Goal: Task Accomplishment & Management: Complete application form

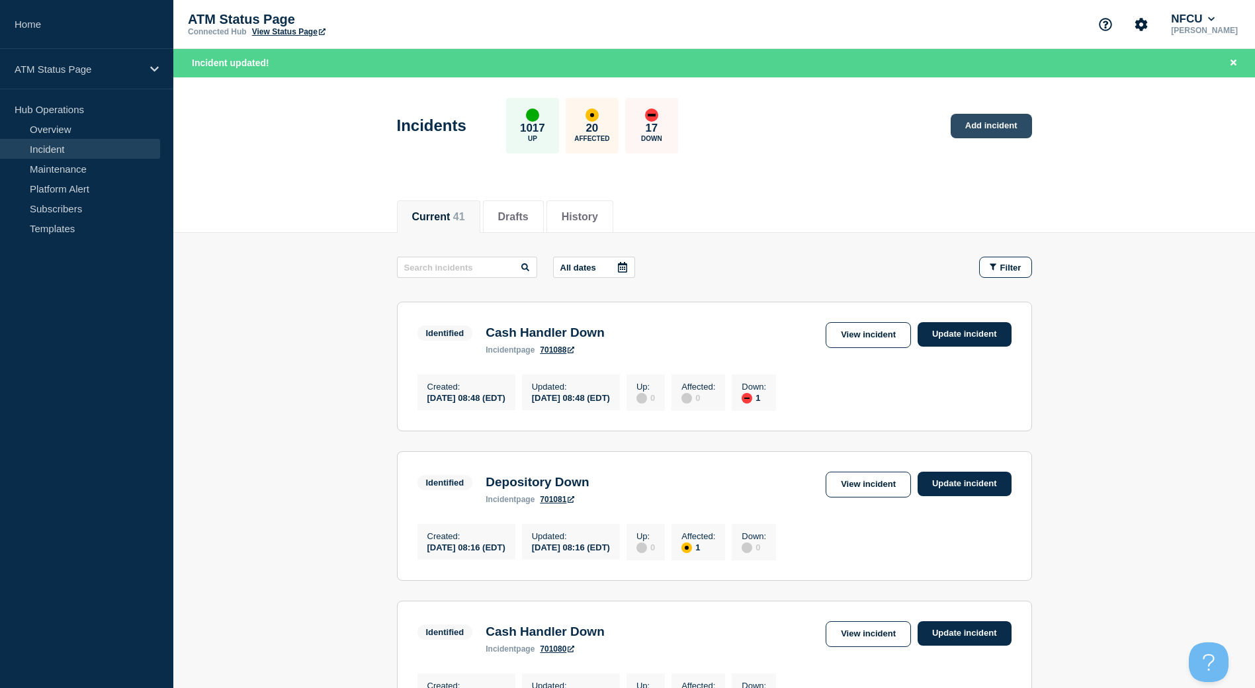
click at [990, 132] on link "Add incident" at bounding box center [990, 126] width 81 height 24
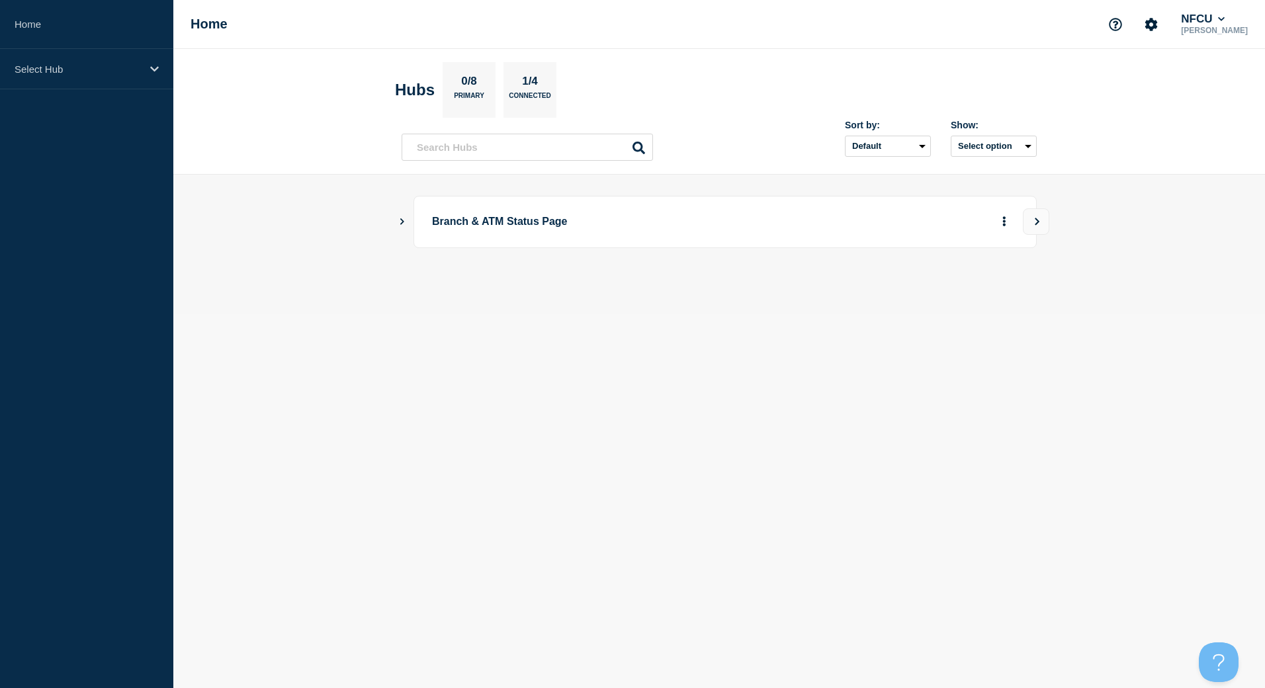
click at [398, 221] on icon "Show Connected Hubs" at bounding box center [402, 221] width 9 height 7
click at [951, 294] on button "See overview" at bounding box center [958, 288] width 70 height 26
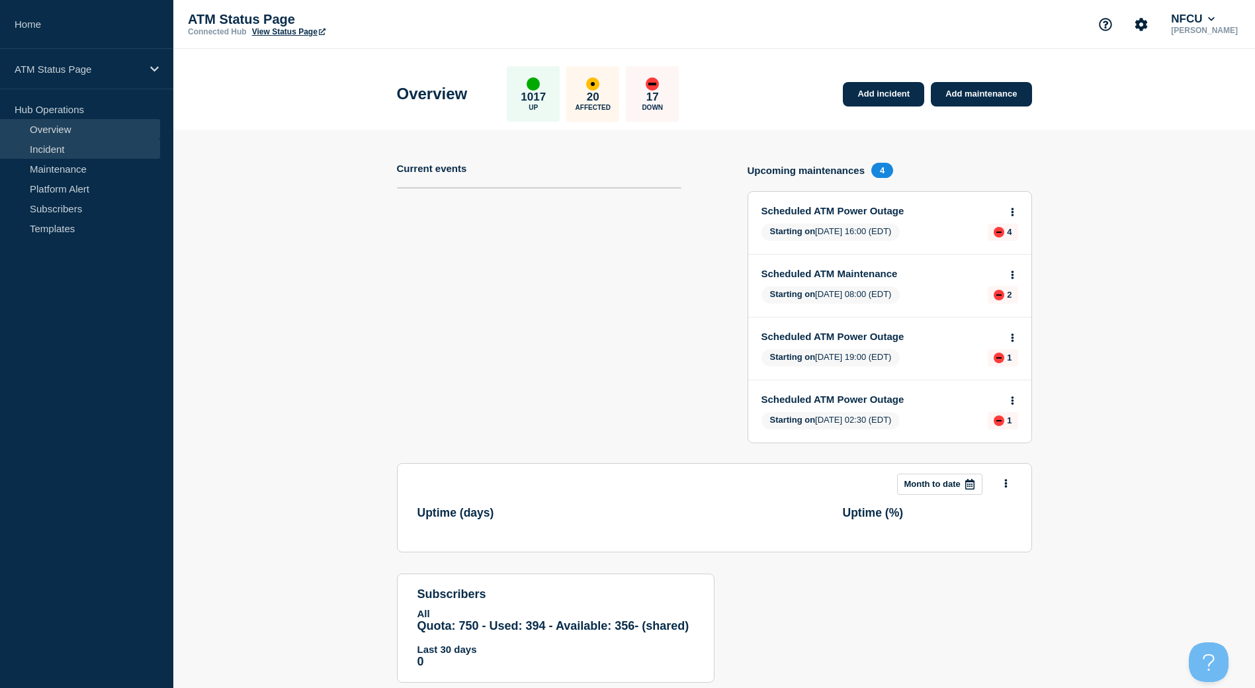
click at [69, 151] on link "Incident" at bounding box center [80, 149] width 160 height 20
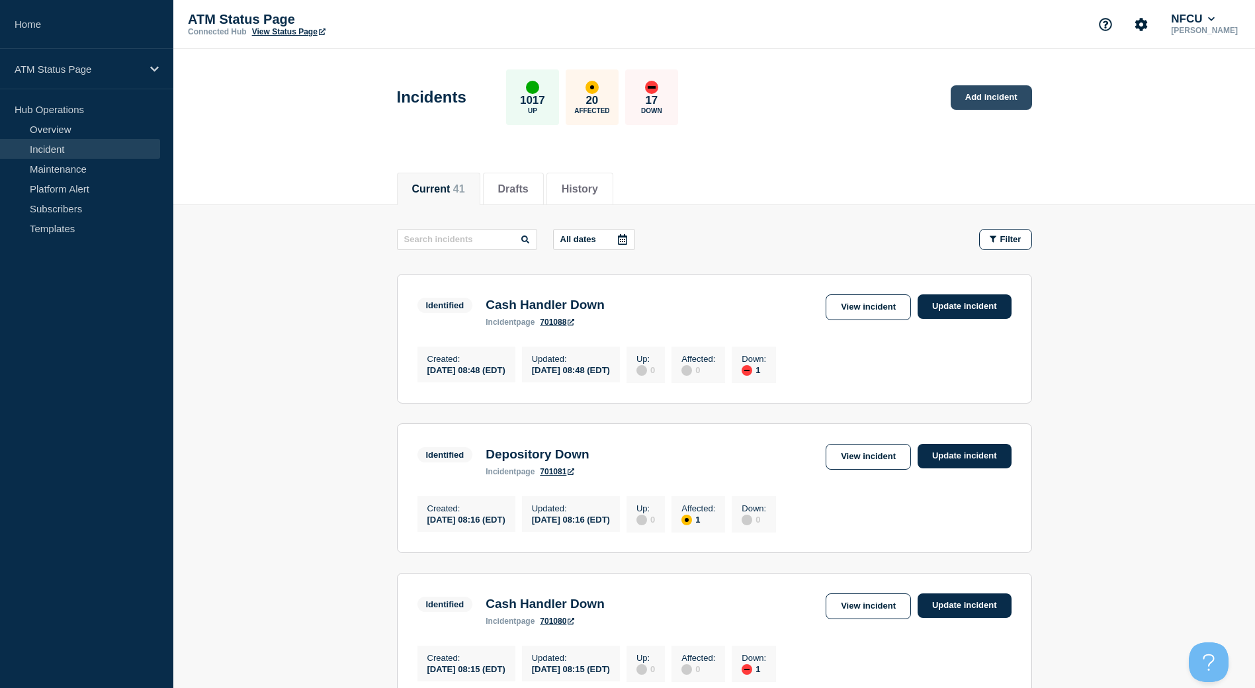
click at [994, 103] on link "Add incident" at bounding box center [990, 97] width 81 height 24
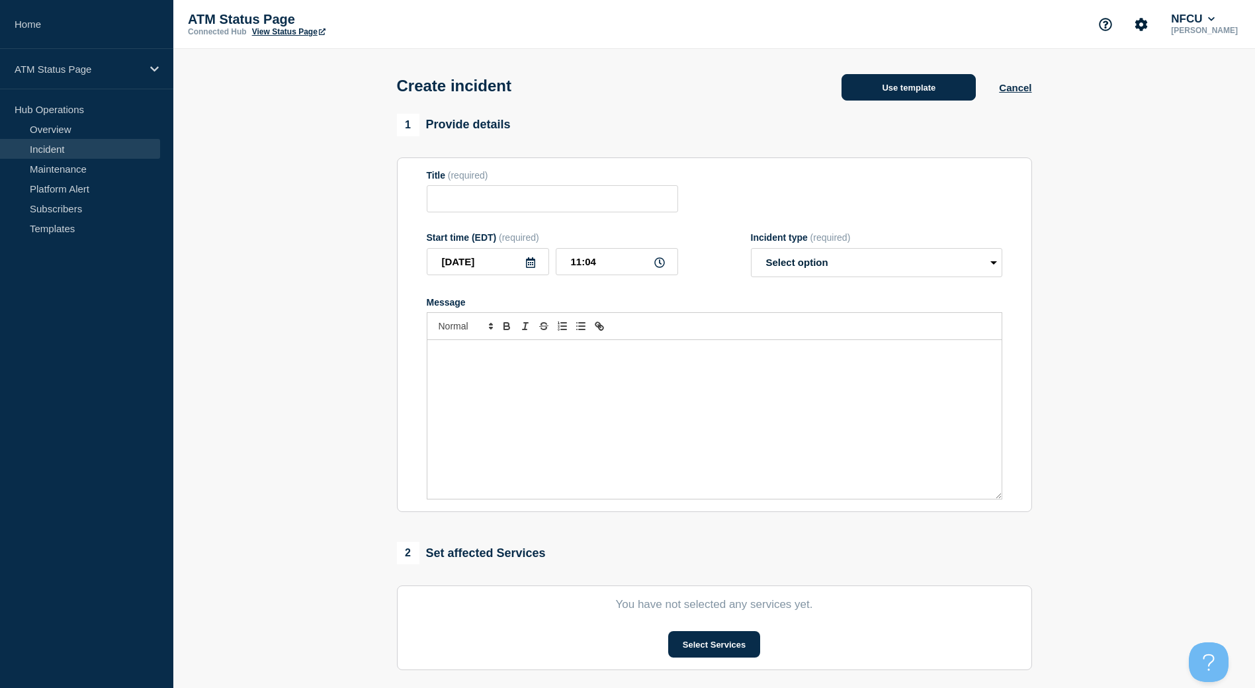
click at [896, 95] on button "Use template" at bounding box center [908, 87] width 134 height 26
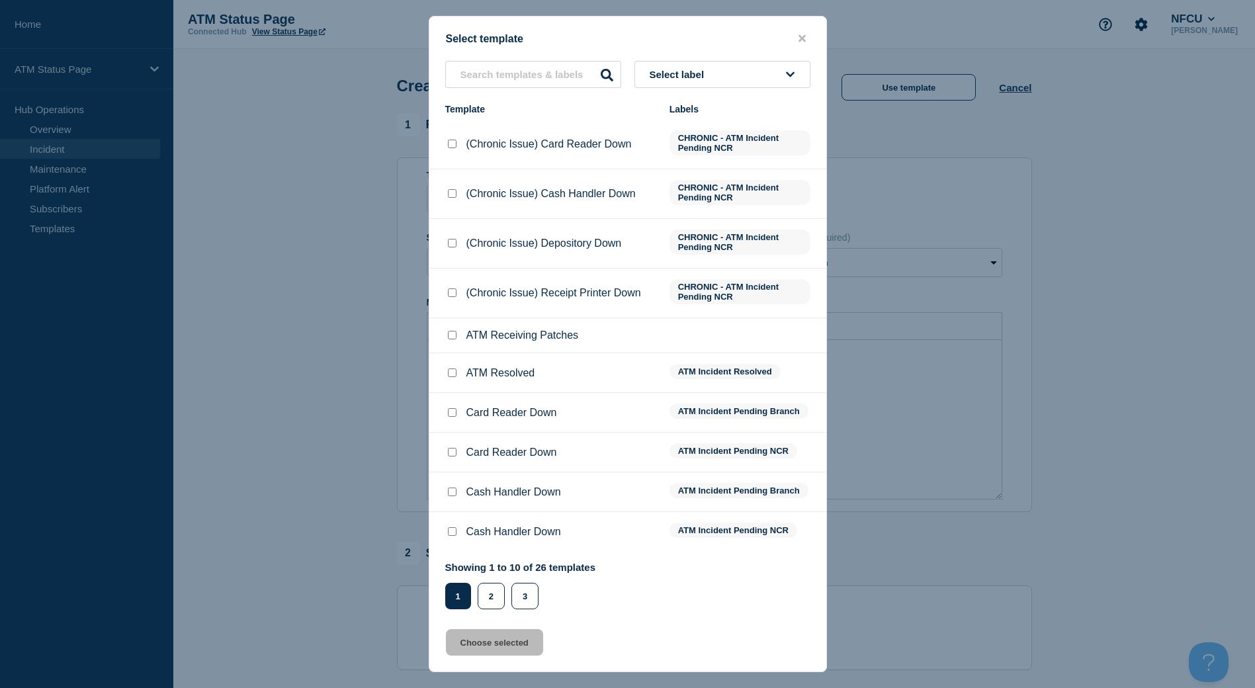
click at [727, 77] on button "Select label" at bounding box center [722, 74] width 176 height 27
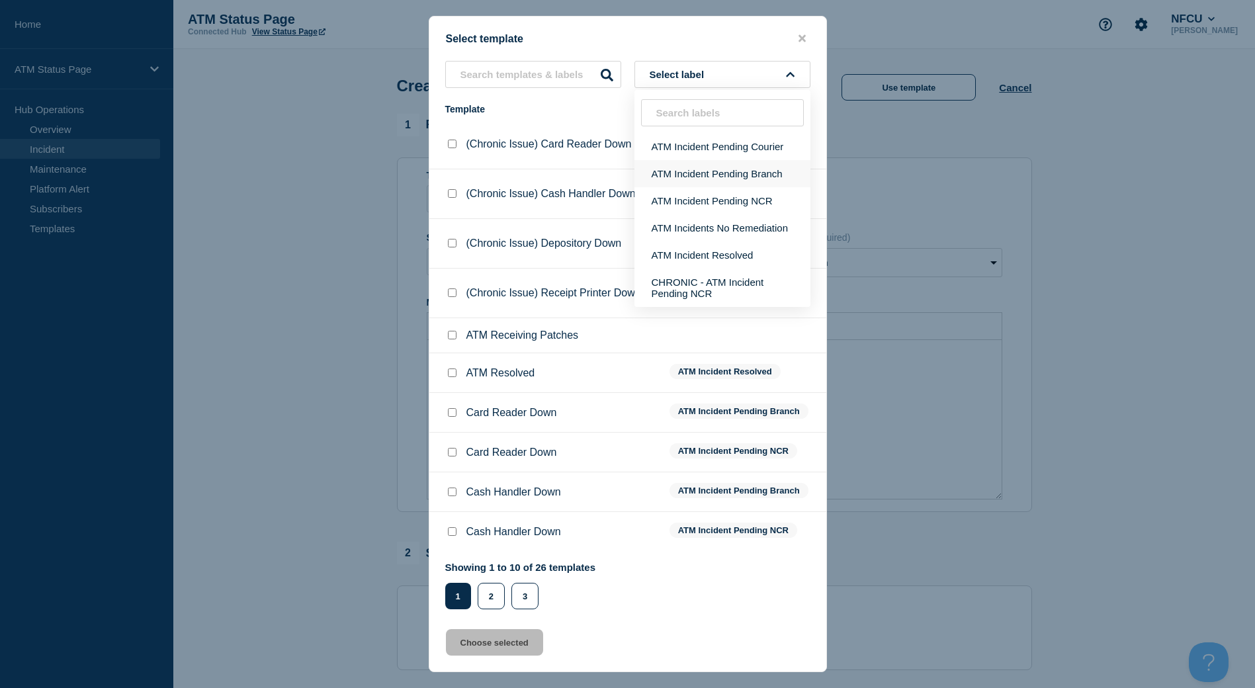
click at [720, 165] on button "ATM Incident Pending Branch" at bounding box center [722, 173] width 176 height 27
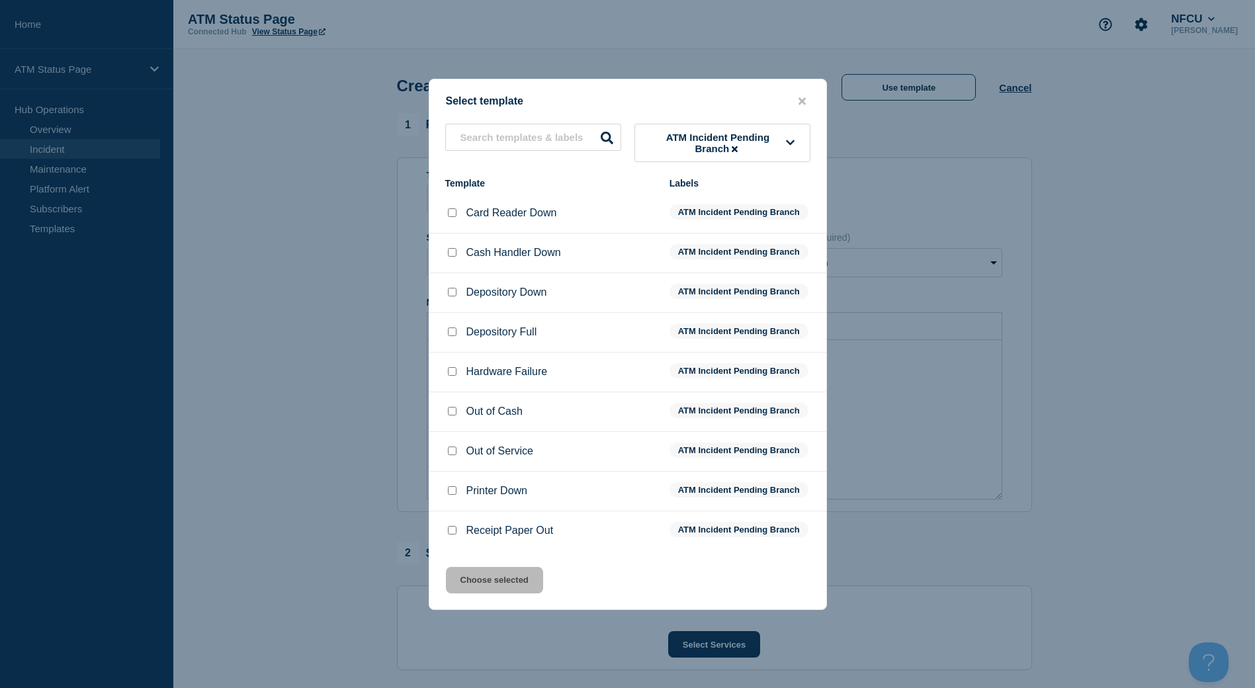
click at [451, 293] on input "Depository Down checkbox" at bounding box center [452, 292] width 9 height 9
checkbox input "true"
click at [507, 572] on button "Choose selected" at bounding box center [494, 580] width 97 height 26
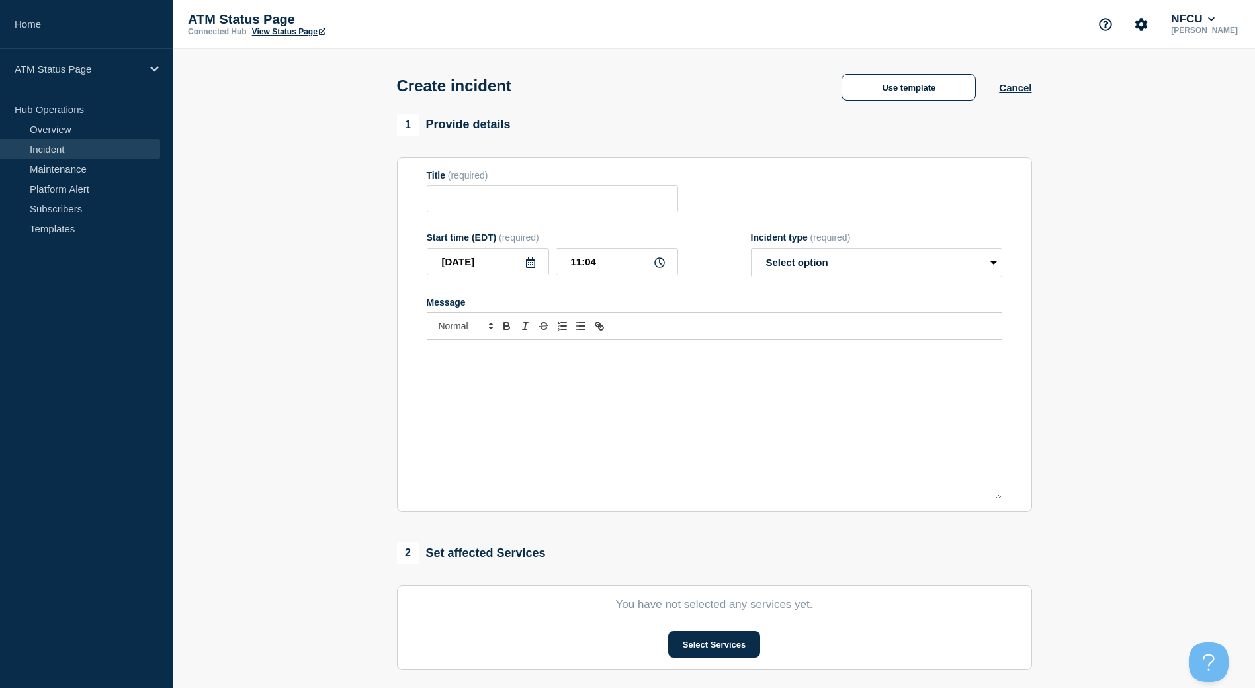
type input "Depository Down"
select select "identified"
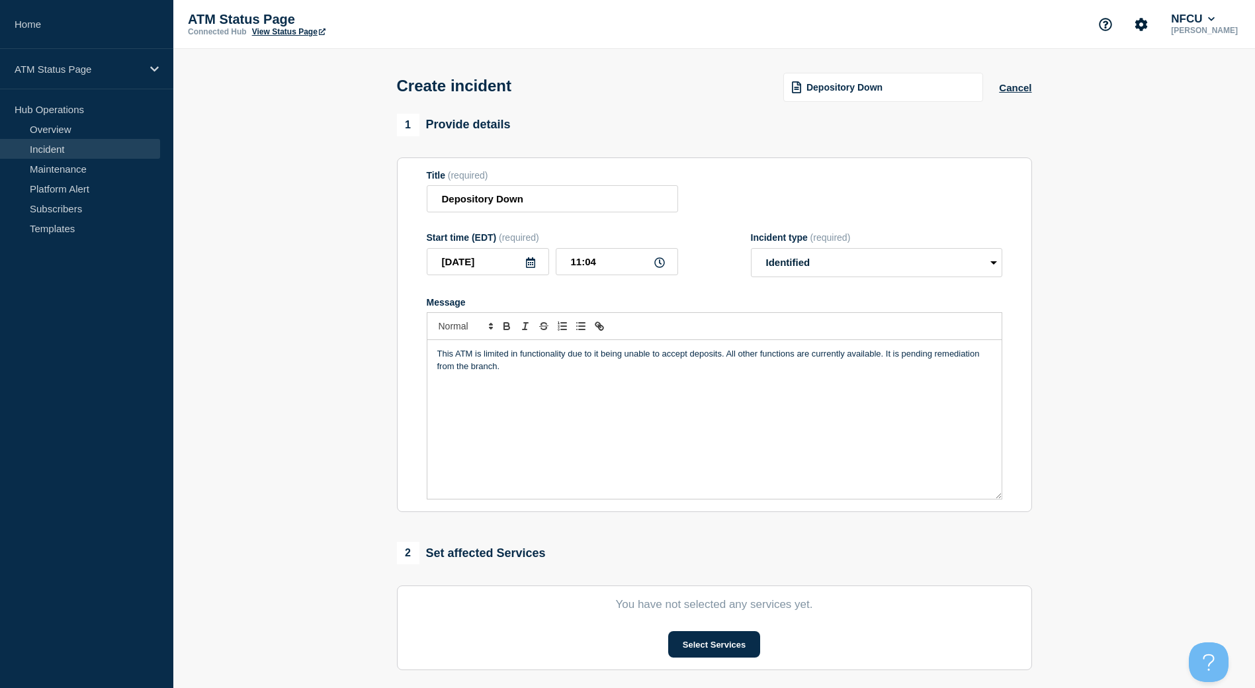
scroll to position [66, 0]
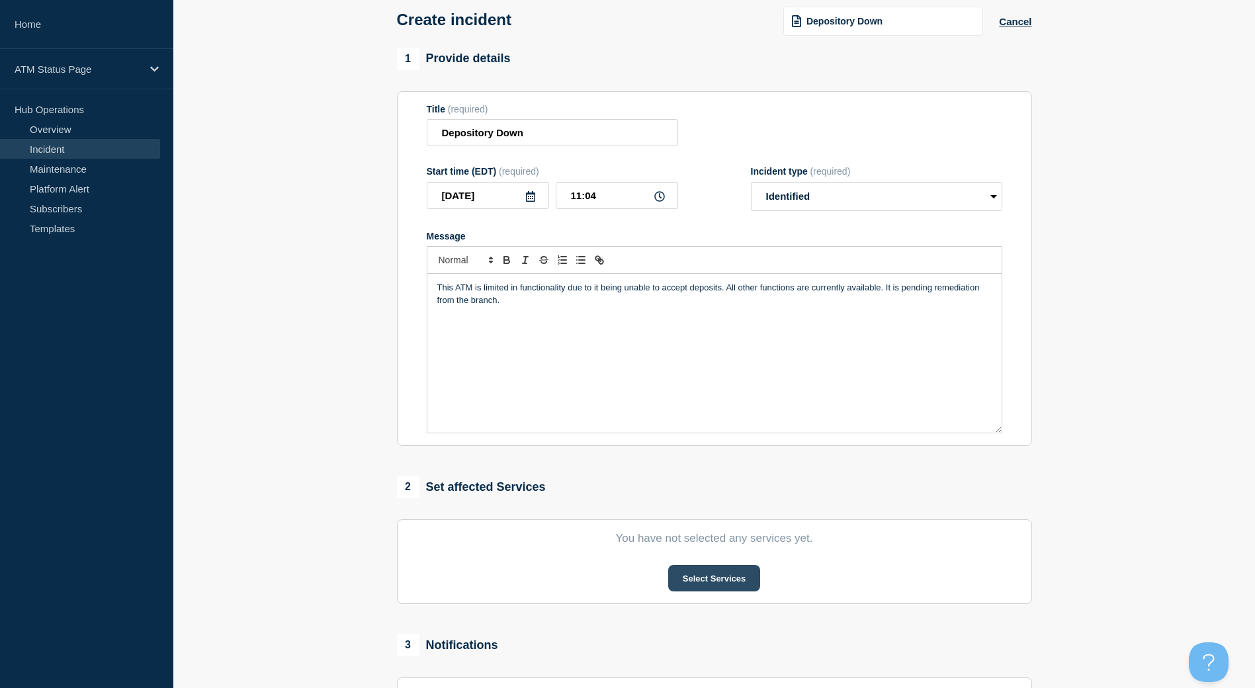
click at [683, 584] on button "Select Services" at bounding box center [714, 578] width 92 height 26
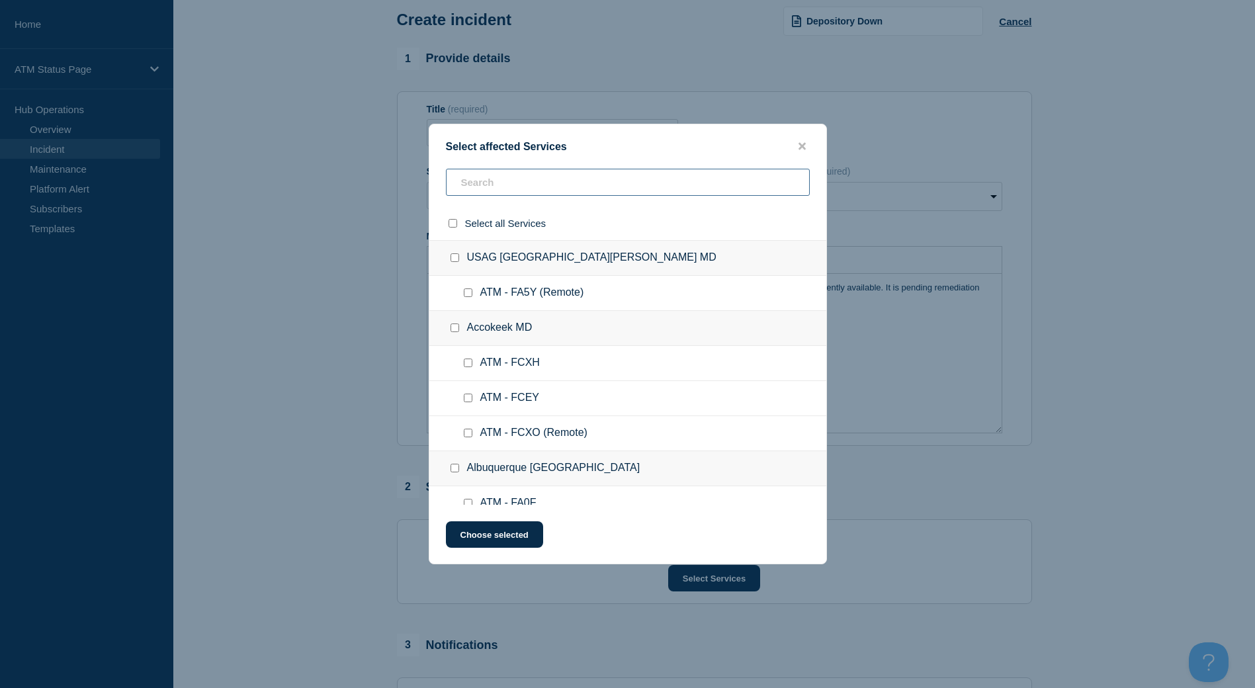
click at [501, 180] on input "text" at bounding box center [628, 182] width 364 height 27
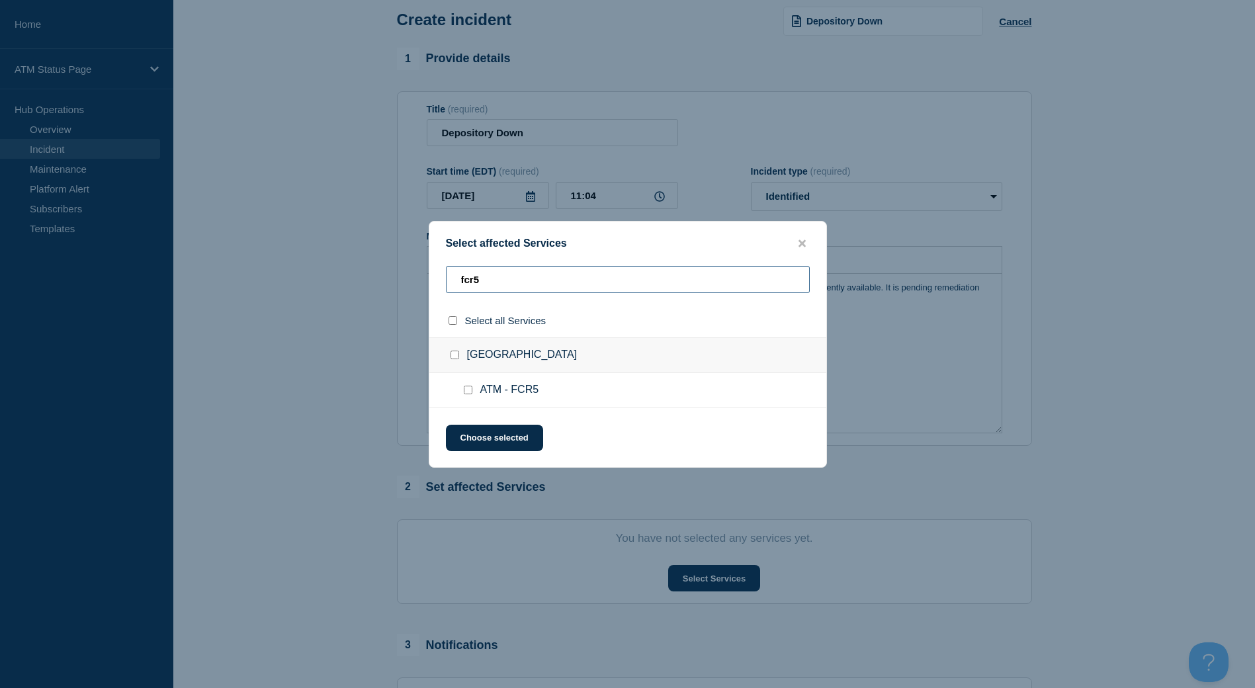
type input "fcr5"
click at [454, 355] on input "Long Beach CA checkbox" at bounding box center [454, 355] width 9 height 9
checkbox input "true"
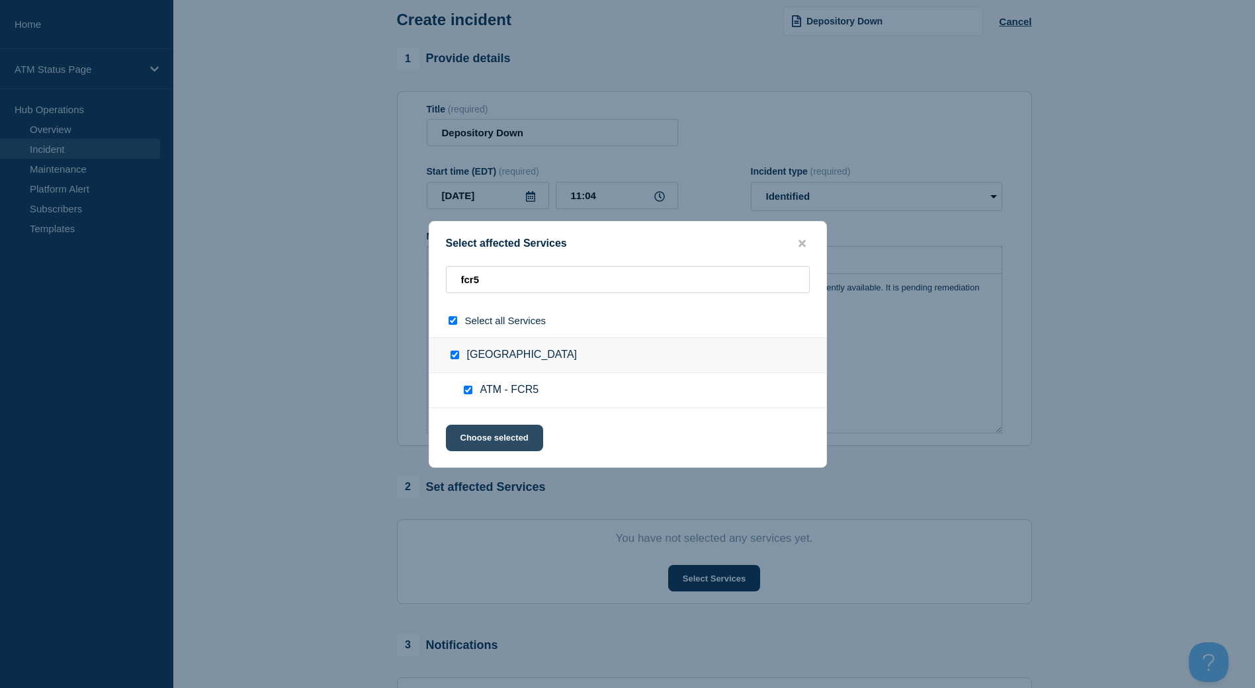
click at [490, 425] on button "Choose selected" at bounding box center [494, 438] width 97 height 26
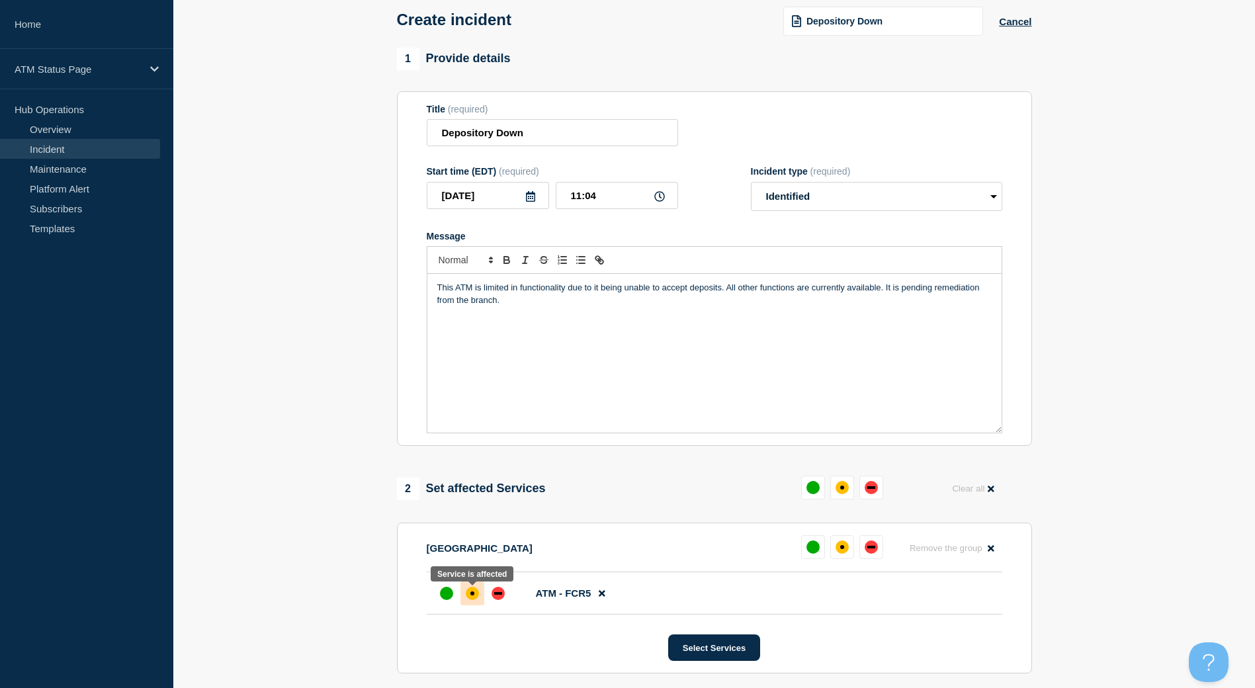
click at [479, 591] on div at bounding box center [472, 593] width 24 height 24
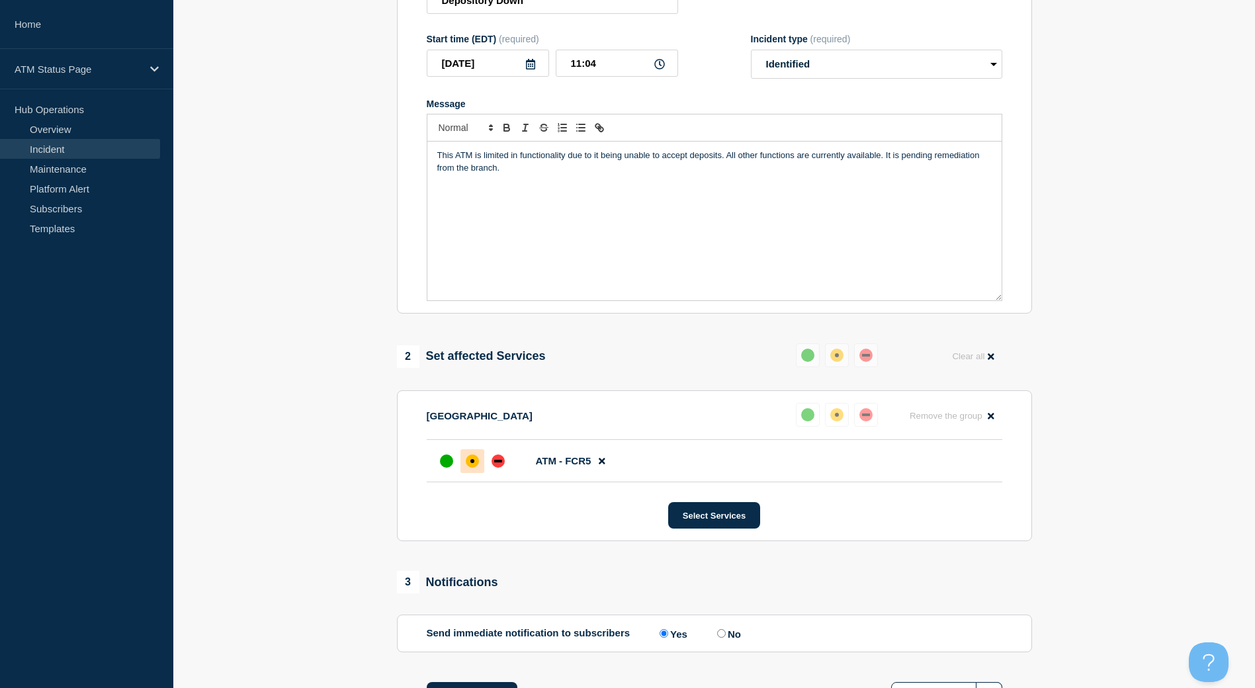
scroll to position [308, 0]
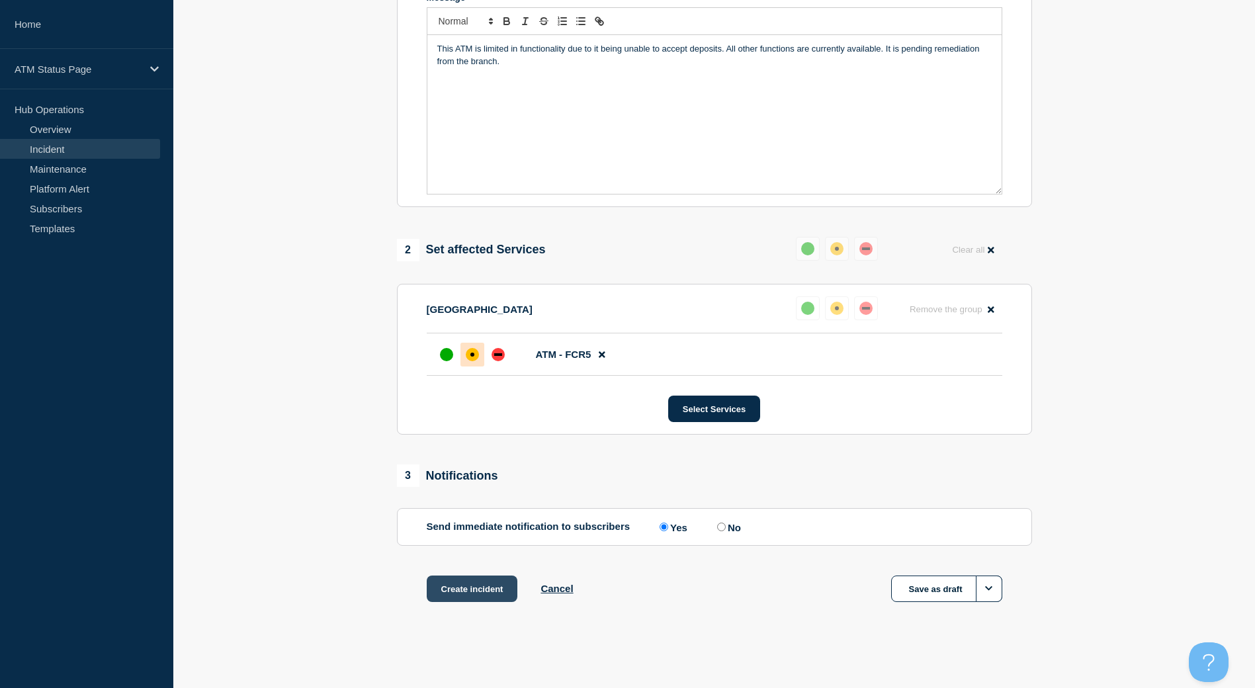
click at [473, 597] on button "Create incident" at bounding box center [472, 588] width 91 height 26
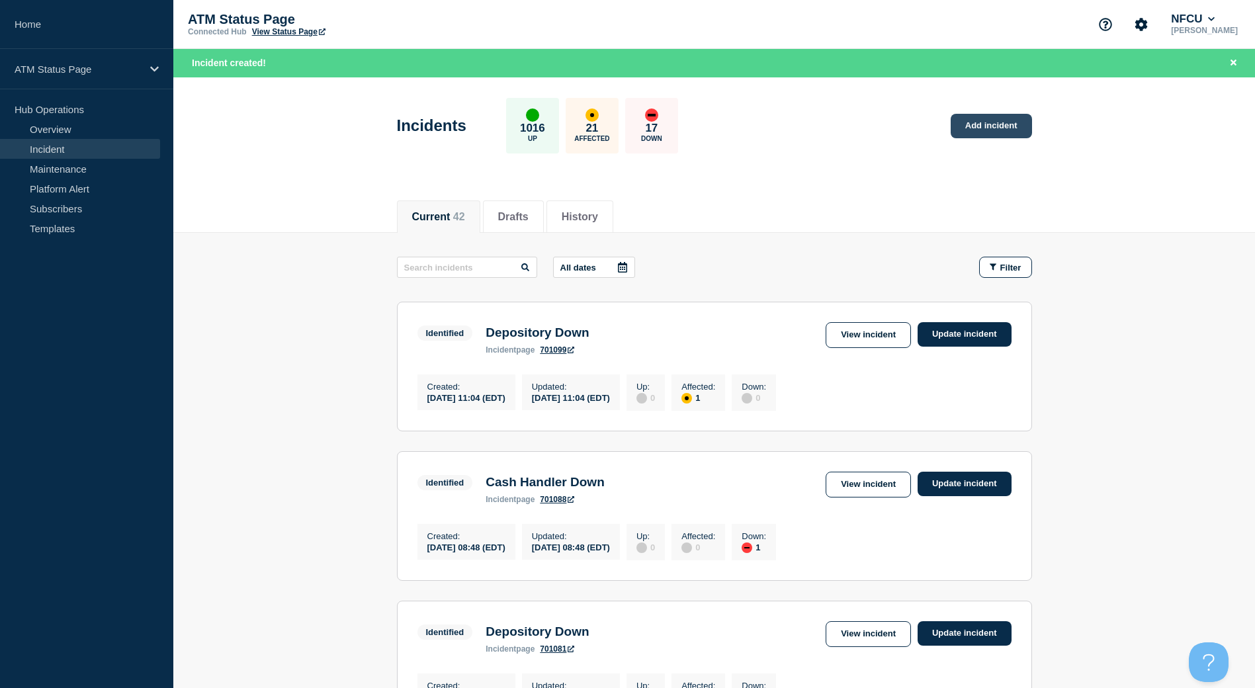
click at [984, 119] on link "Add incident" at bounding box center [990, 126] width 81 height 24
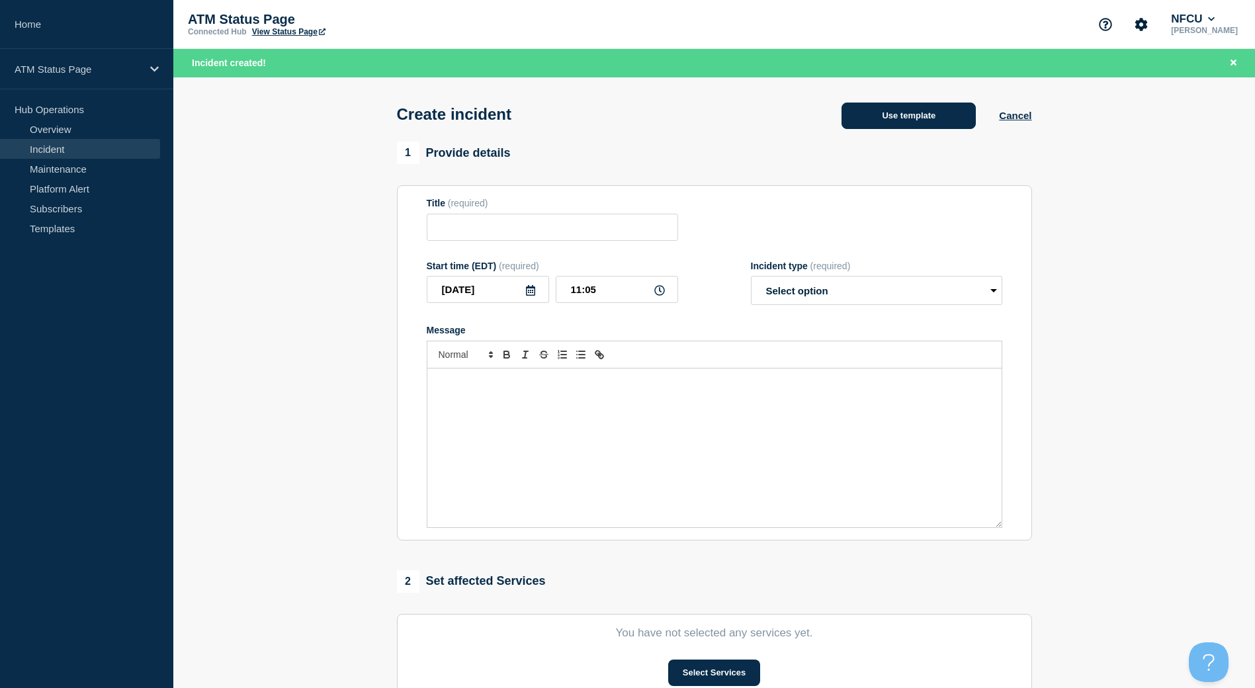
click at [901, 112] on button "Use template" at bounding box center [908, 116] width 134 height 26
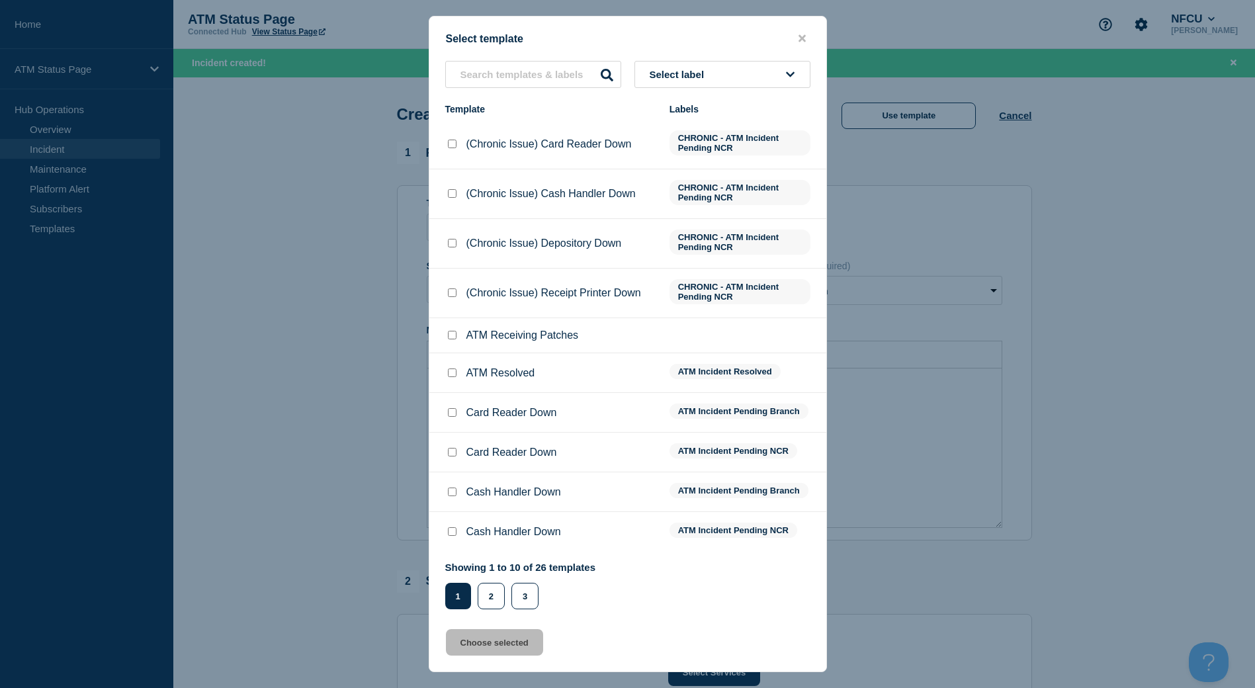
click at [751, 81] on button "Select label" at bounding box center [722, 74] width 176 height 27
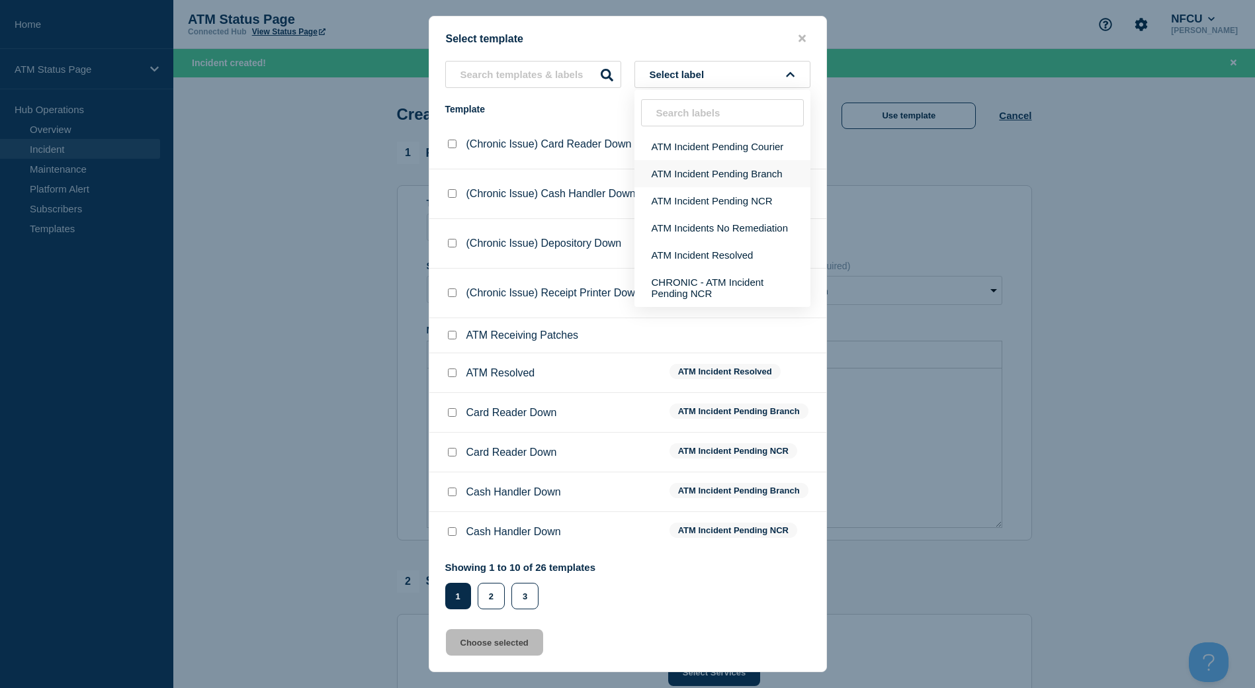
click at [737, 177] on button "ATM Incident Pending Branch" at bounding box center [722, 173] width 176 height 27
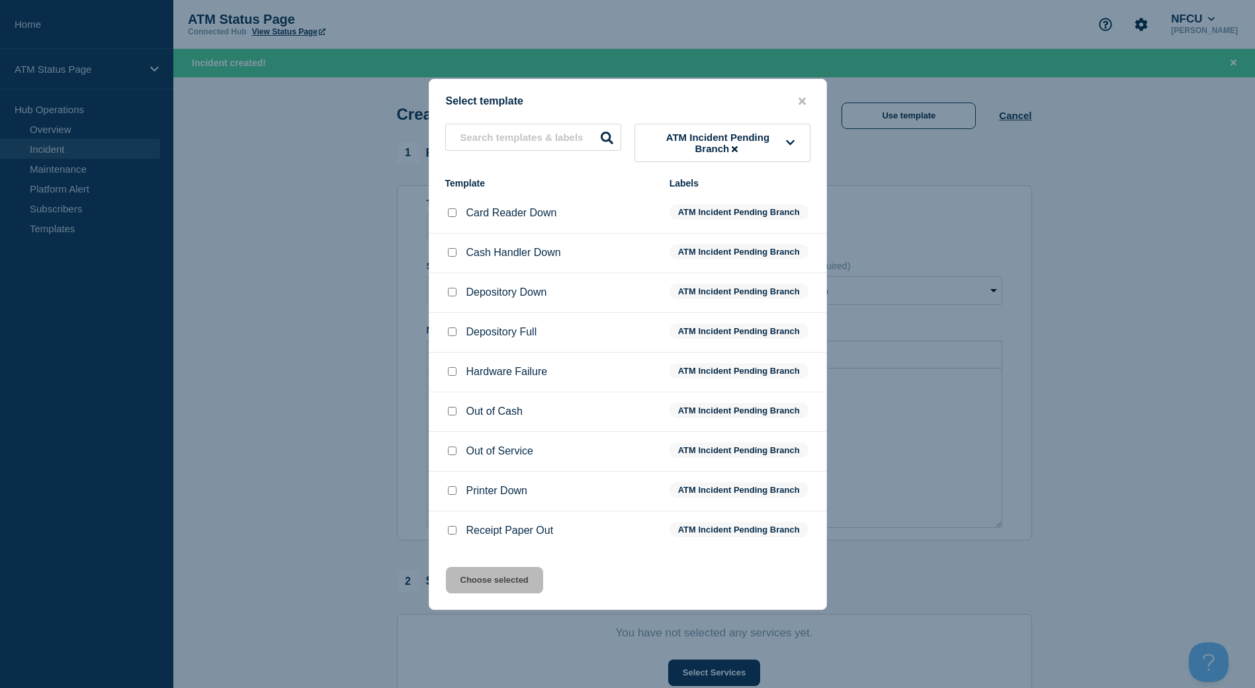
click at [451, 290] on input "Depository Down checkbox" at bounding box center [452, 292] width 9 height 9
checkbox input "true"
click at [488, 582] on button "Choose selected" at bounding box center [494, 580] width 97 height 26
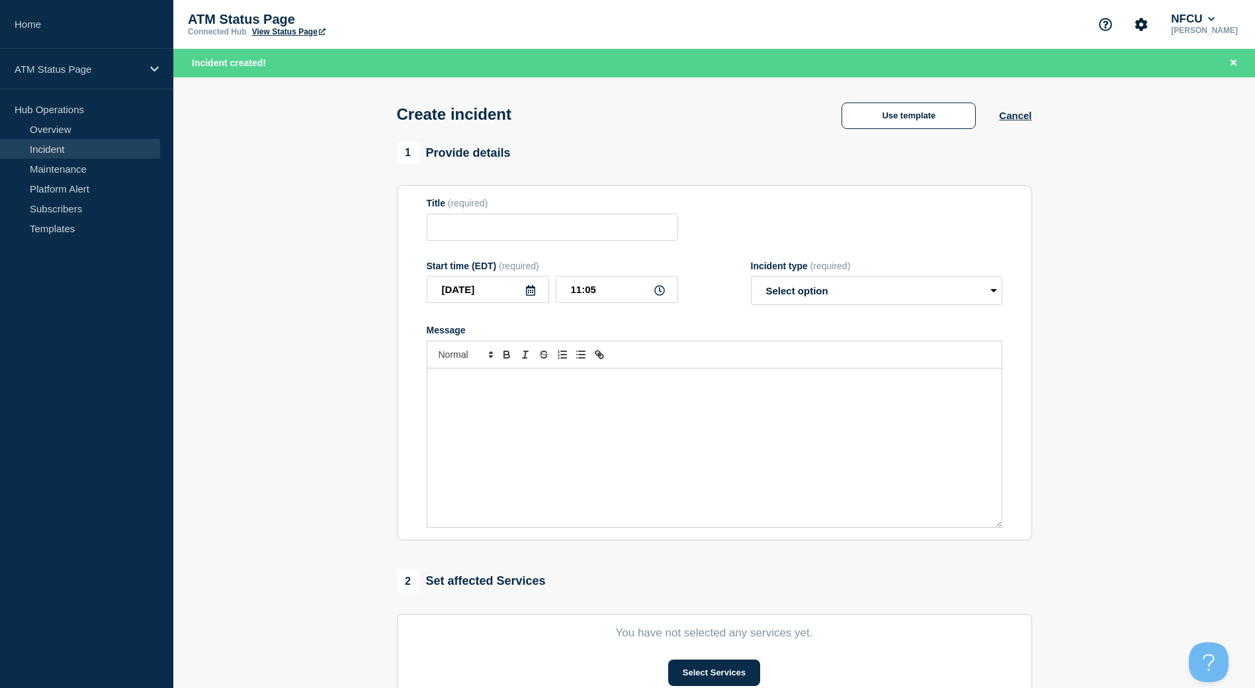
type input "Depository Down"
select select "identified"
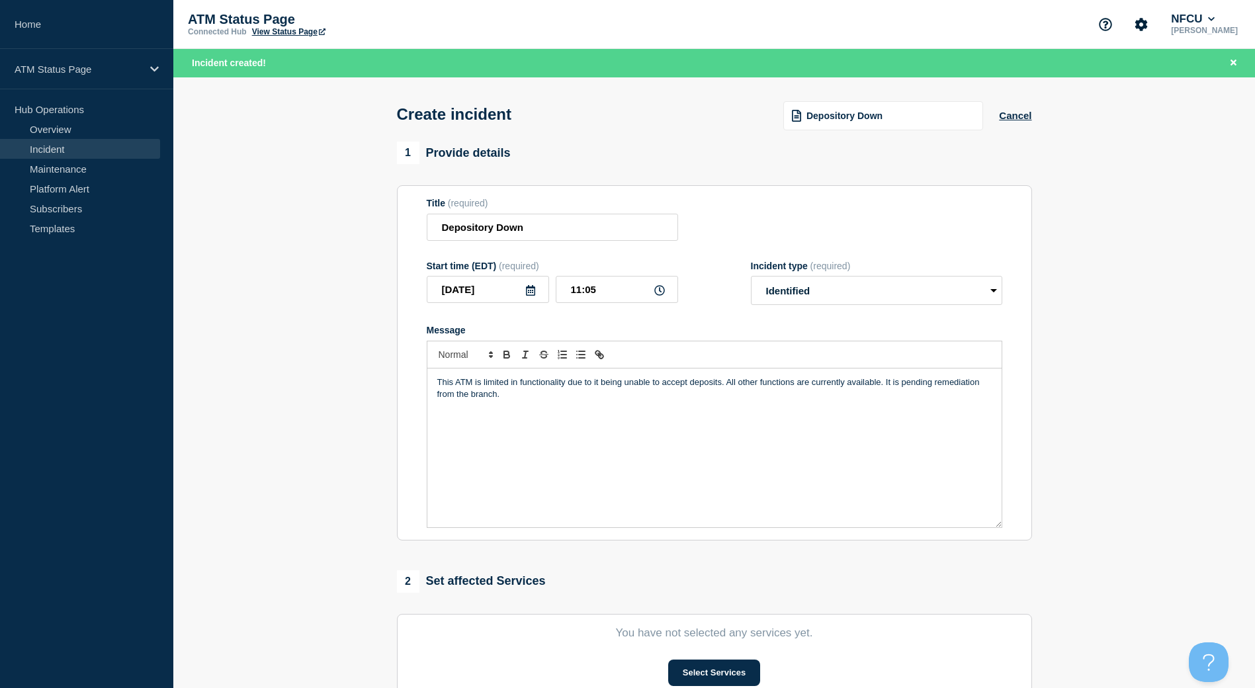
scroll to position [132, 0]
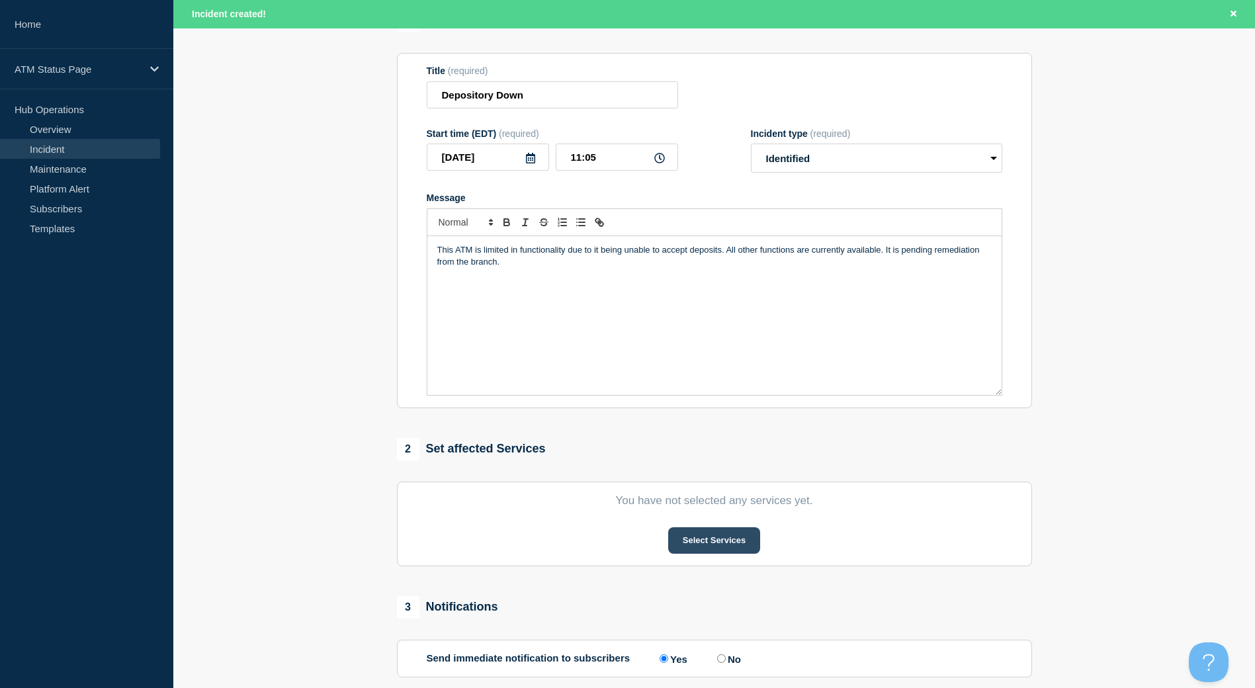
click at [677, 554] on button "Select Services" at bounding box center [714, 540] width 92 height 26
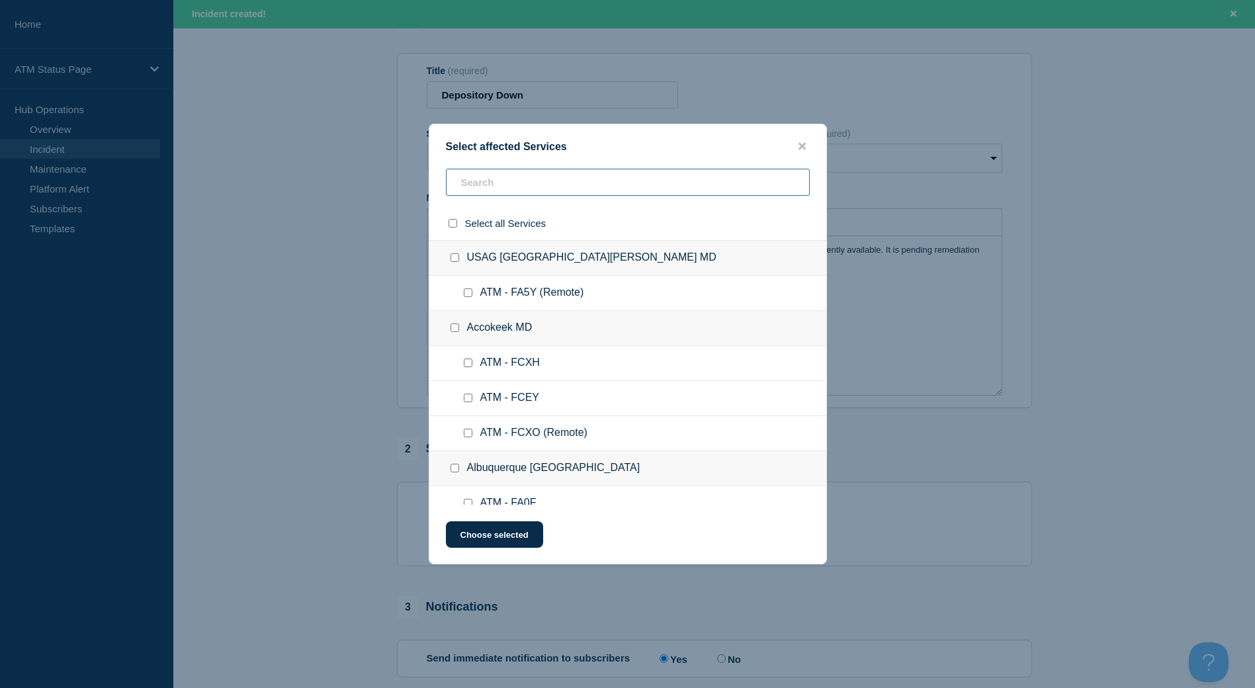
click at [481, 194] on input "text" at bounding box center [628, 182] width 364 height 27
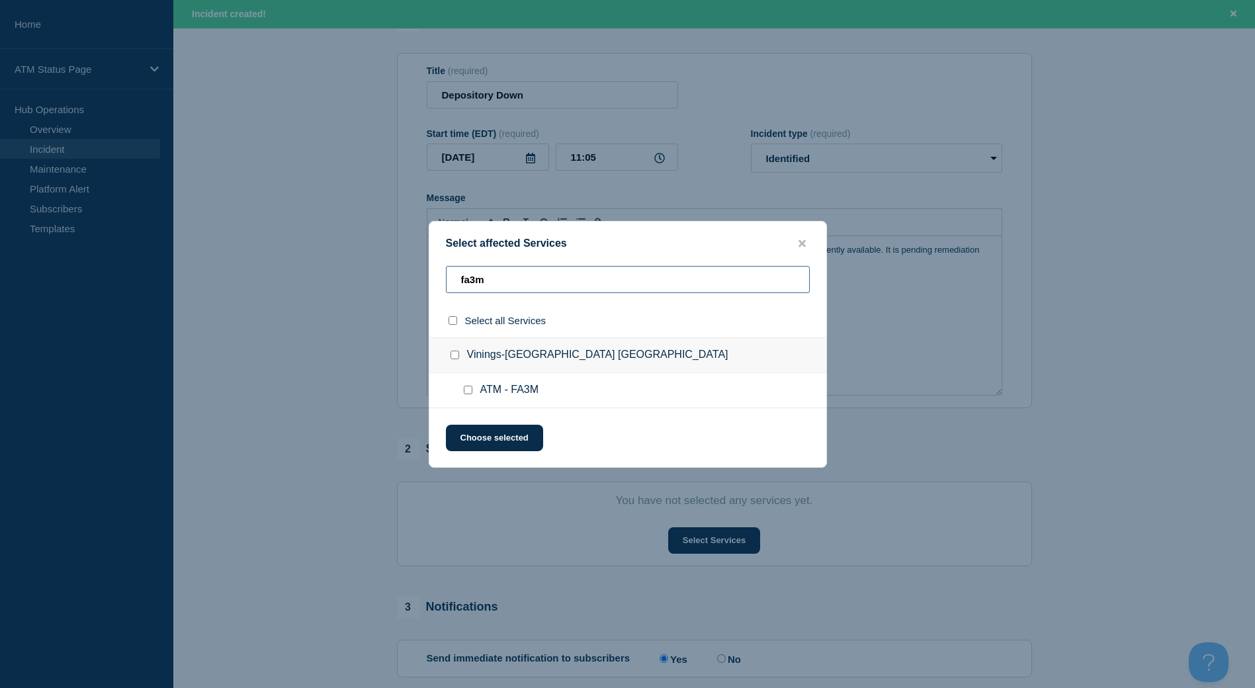
type input "fa3m"
click at [457, 356] on input "Vinings-Atlanta GA checkbox" at bounding box center [454, 355] width 9 height 9
checkbox input "true"
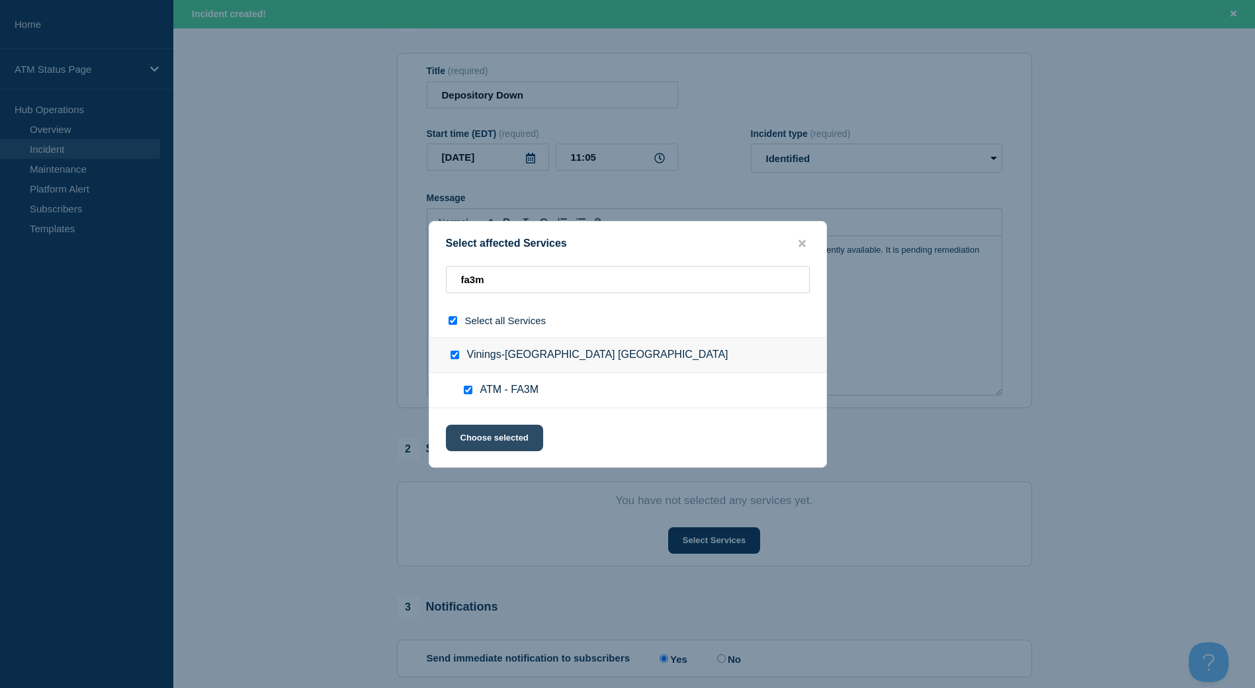
click at [497, 439] on button "Choose selected" at bounding box center [494, 438] width 97 height 26
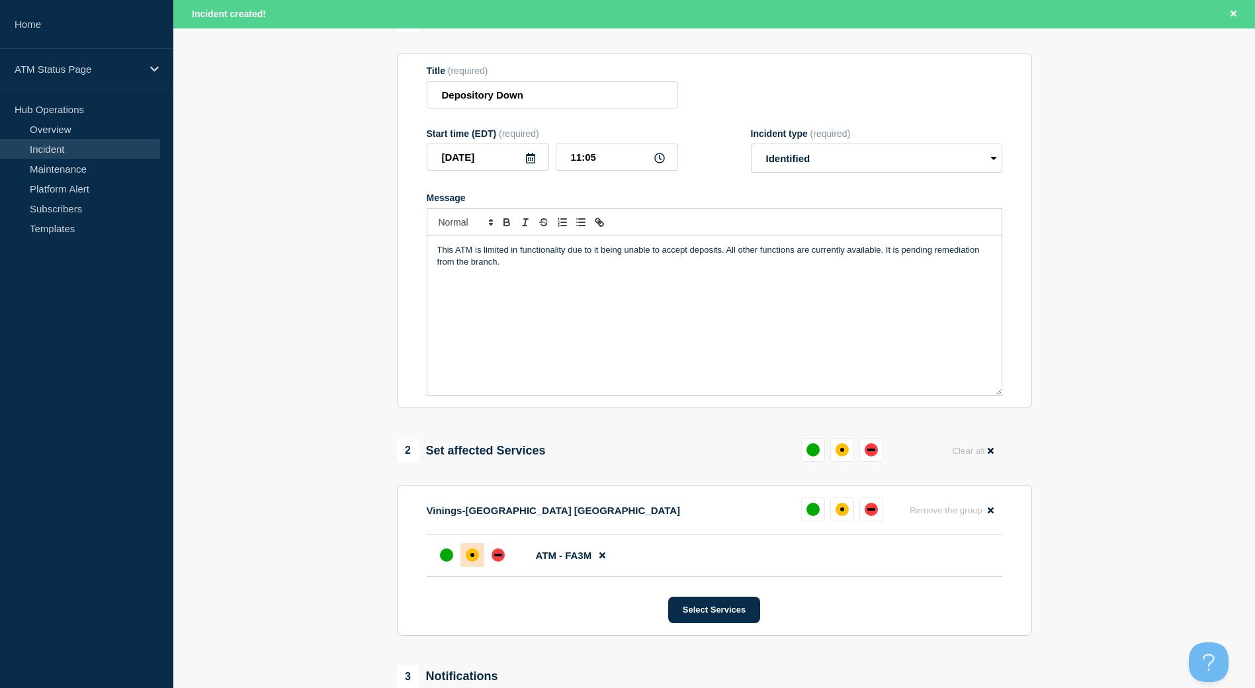
click at [476, 558] on div "affected" at bounding box center [472, 554] width 13 height 13
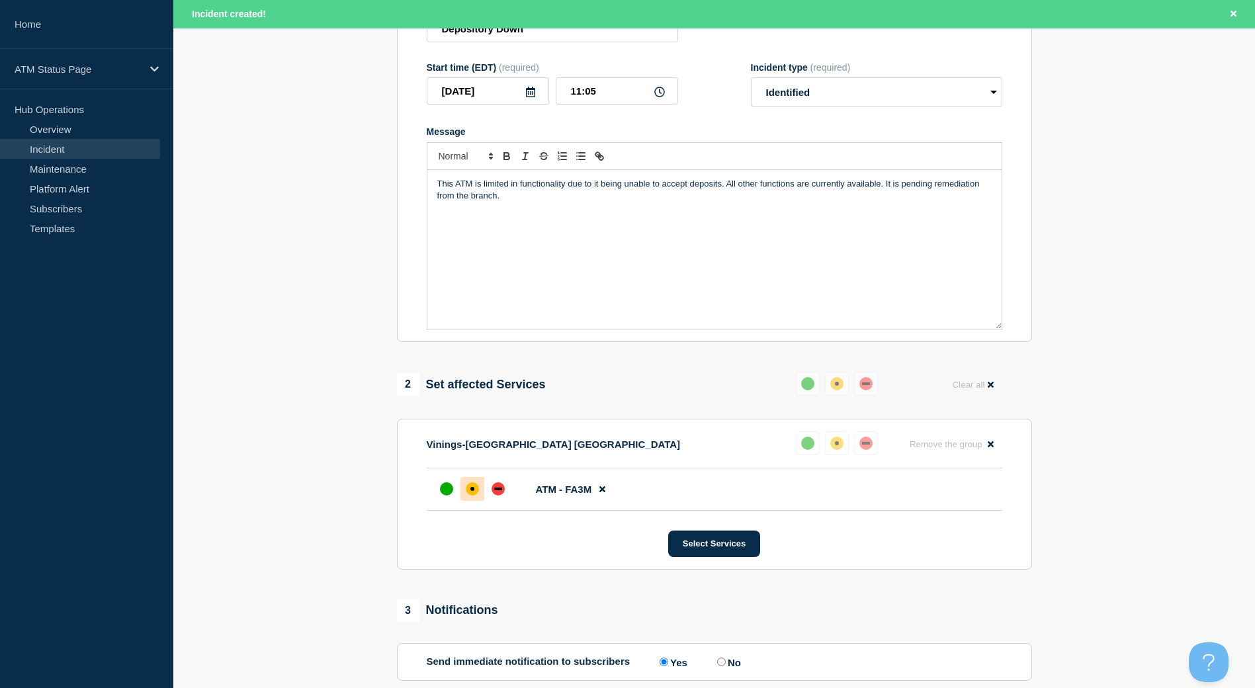
scroll to position [331, 0]
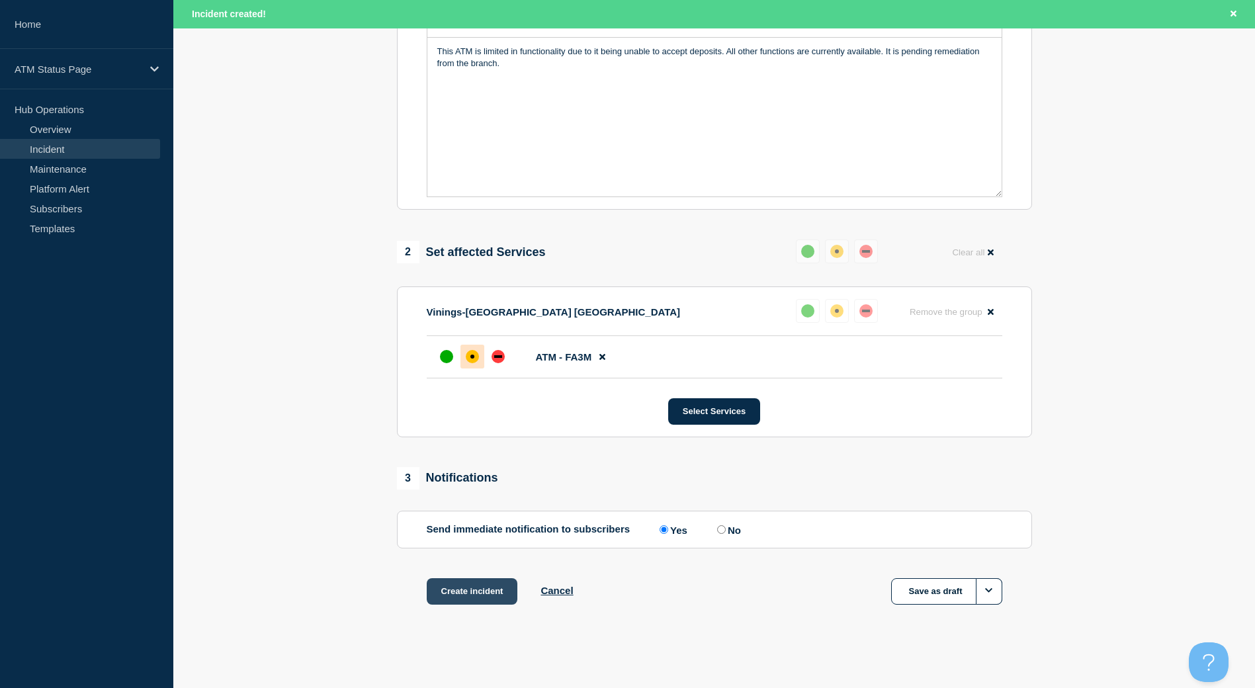
click at [478, 605] on button "Create incident" at bounding box center [472, 591] width 91 height 26
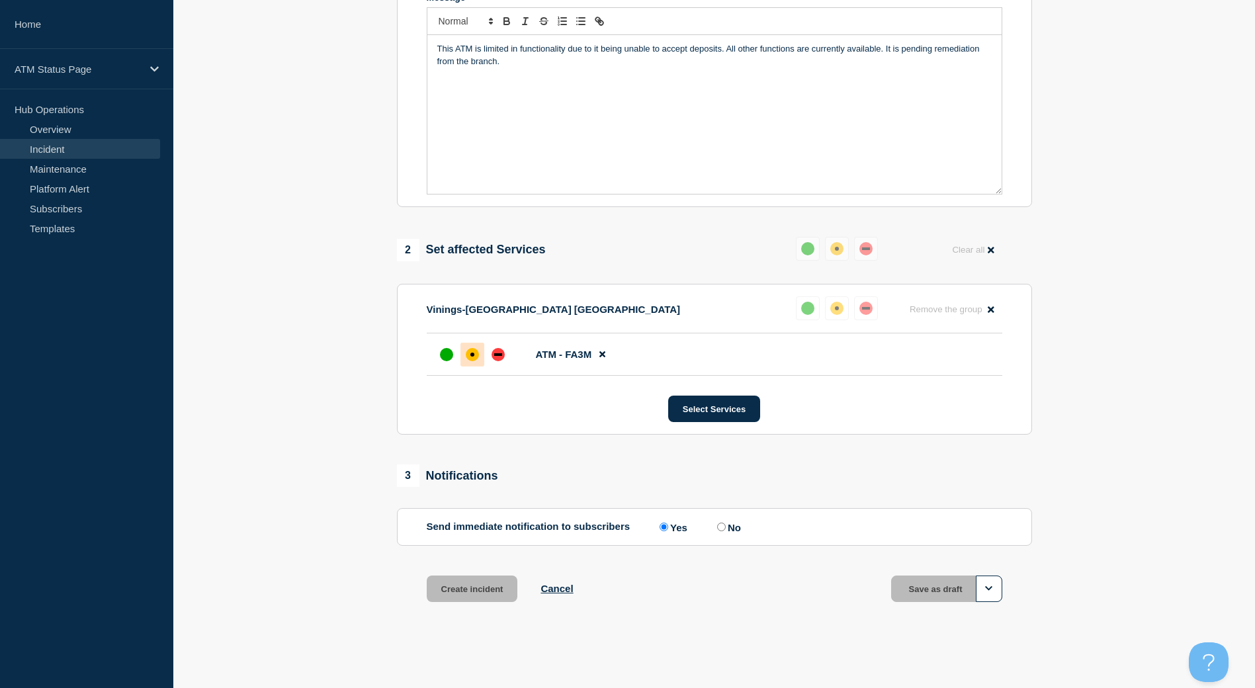
scroll to position [303, 0]
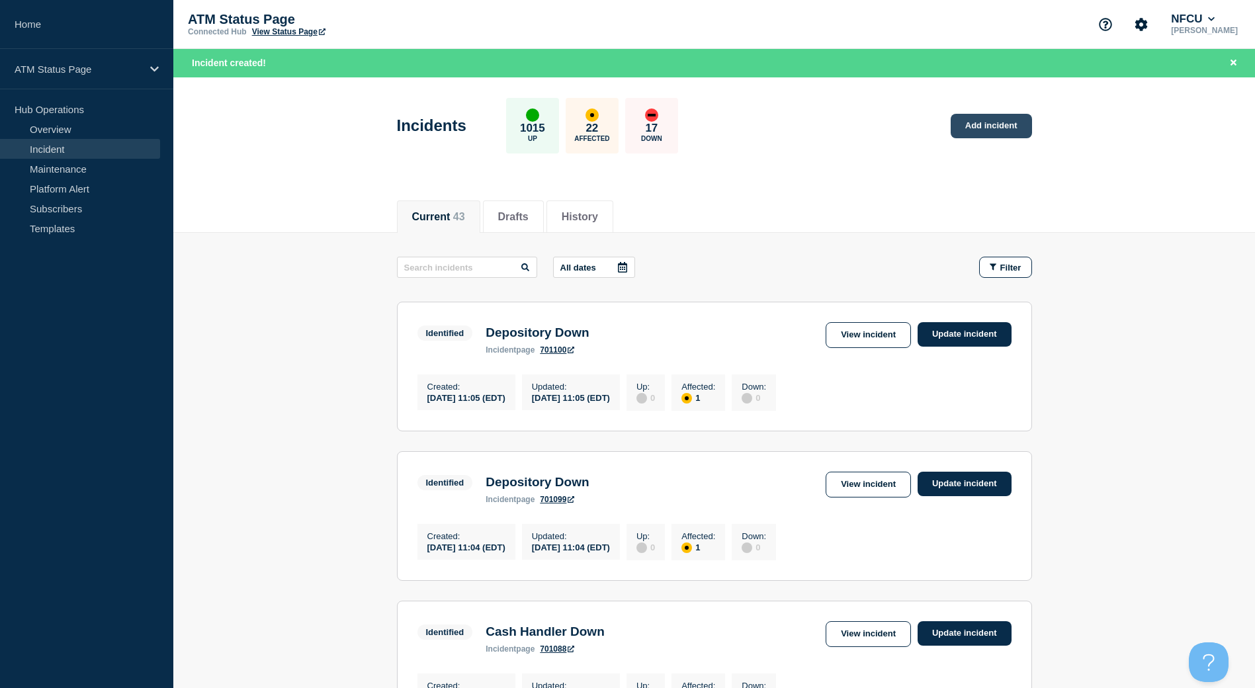
click at [990, 127] on link "Add incident" at bounding box center [990, 126] width 81 height 24
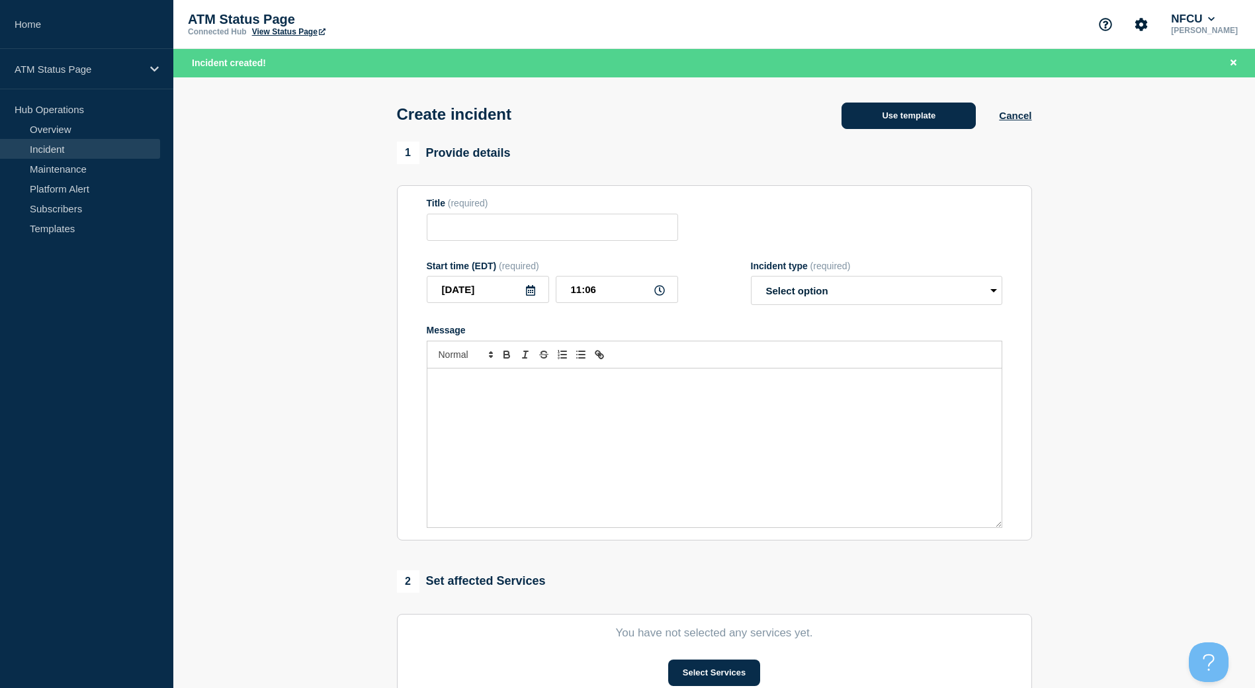
click at [866, 114] on button "Use template" at bounding box center [908, 116] width 134 height 26
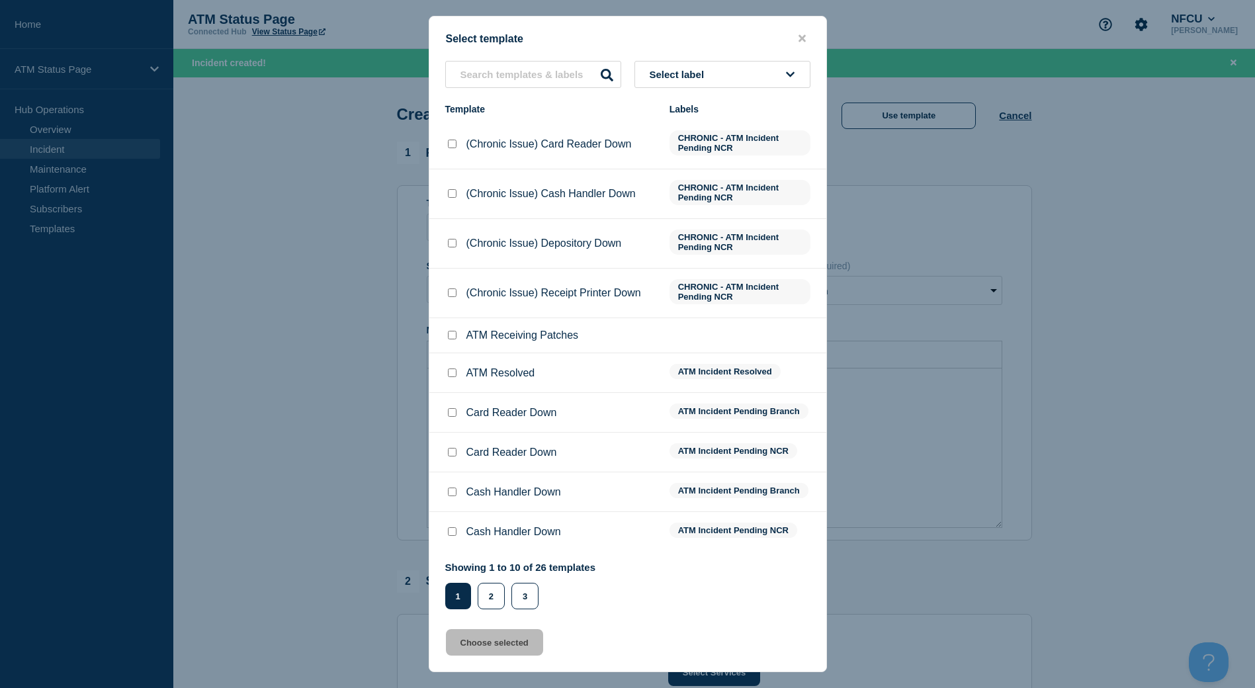
click at [681, 72] on span "Select label" at bounding box center [680, 74] width 60 height 11
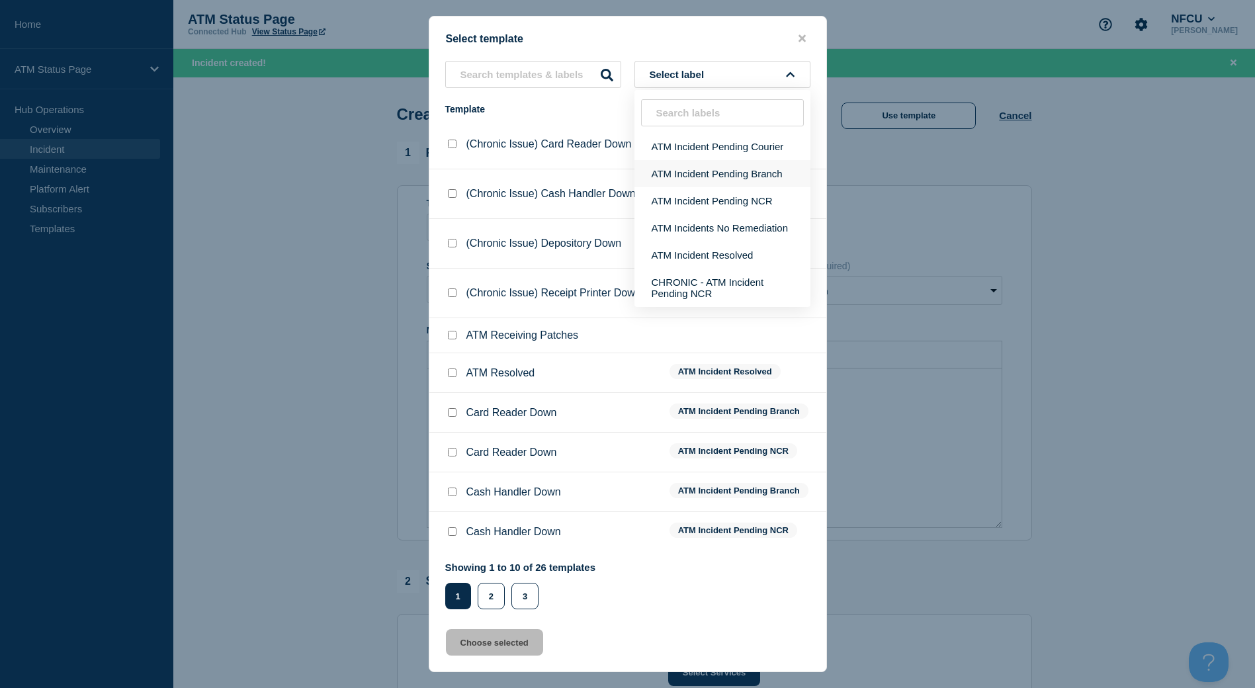
click at [704, 182] on button "ATM Incident Pending Branch" at bounding box center [722, 173] width 176 height 27
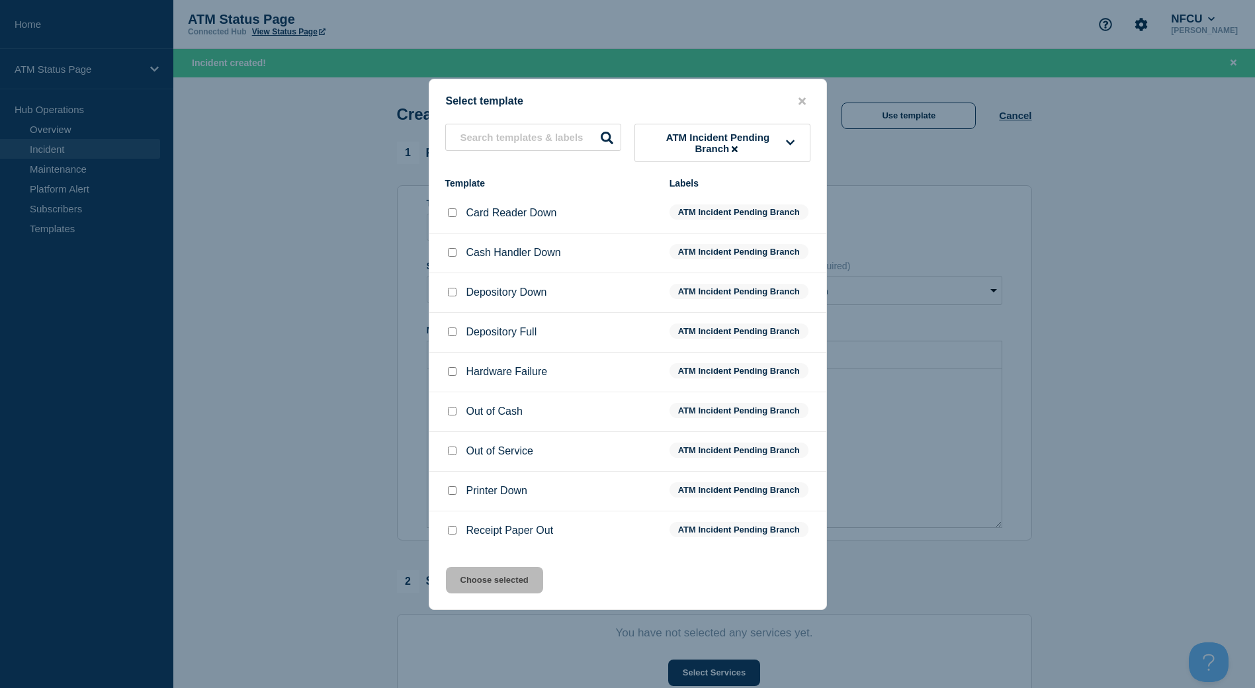
click at [452, 294] on input "Depository Down checkbox" at bounding box center [452, 292] width 9 height 9
checkbox input "true"
click at [495, 581] on button "Choose selected" at bounding box center [494, 580] width 97 height 26
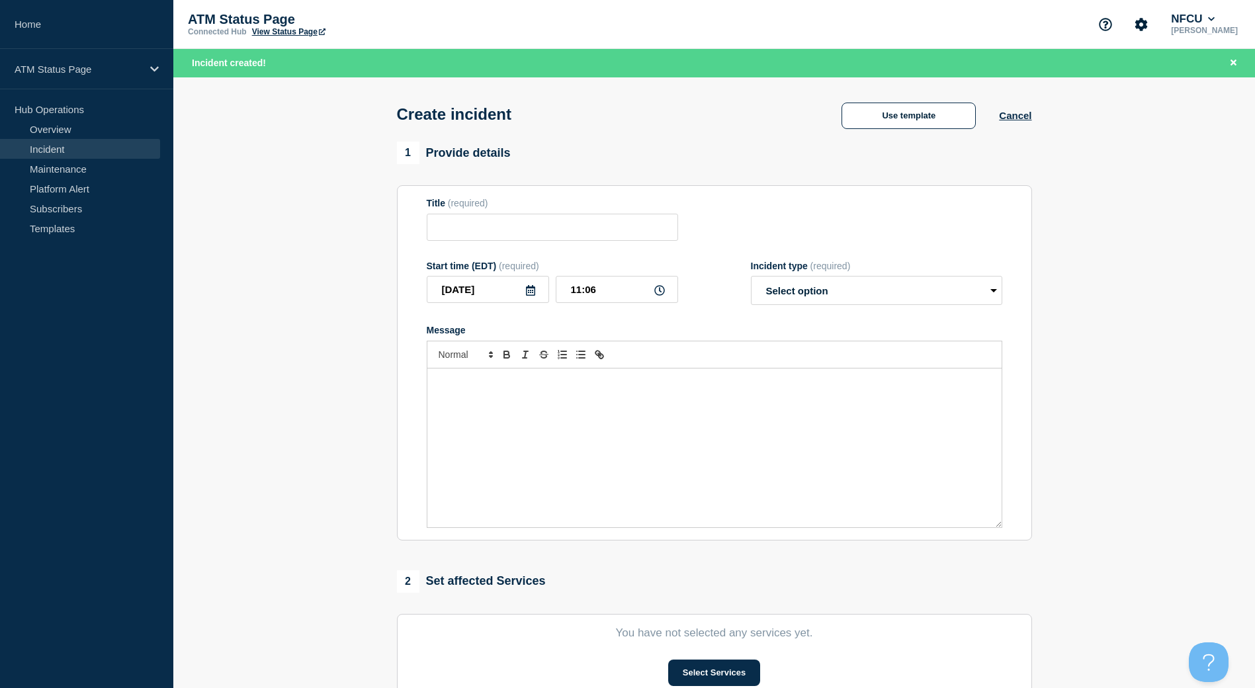
type input "Depository Down"
select select "identified"
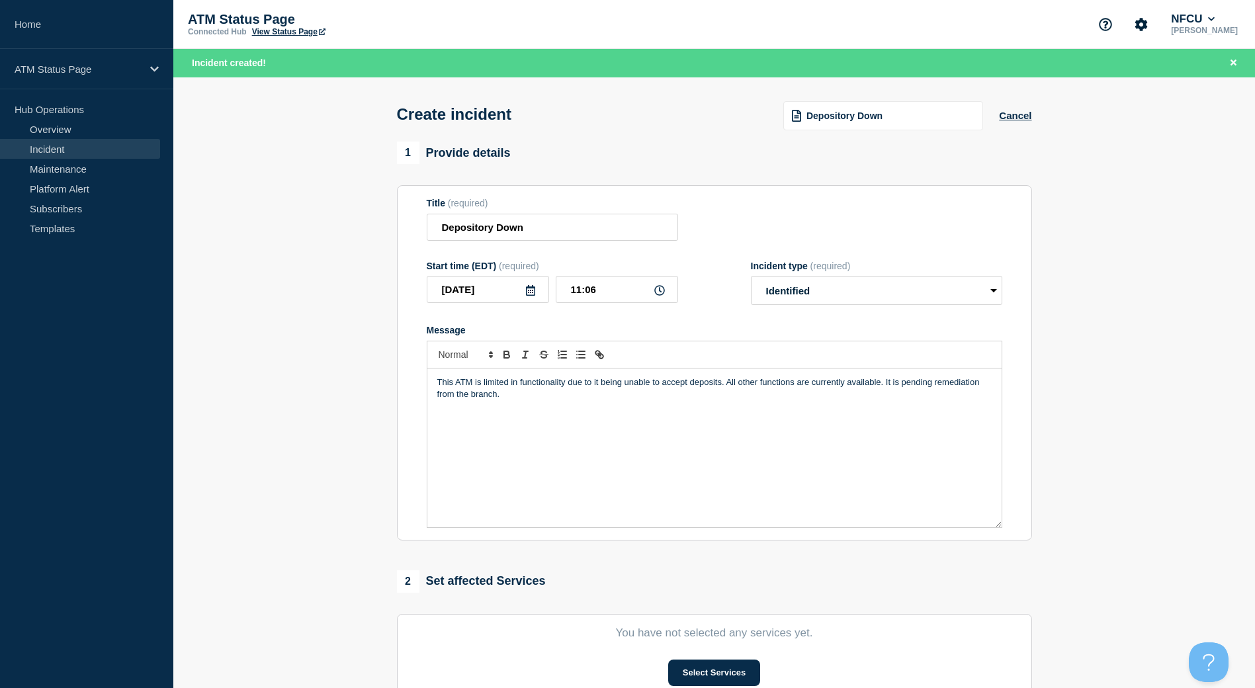
scroll to position [66, 0]
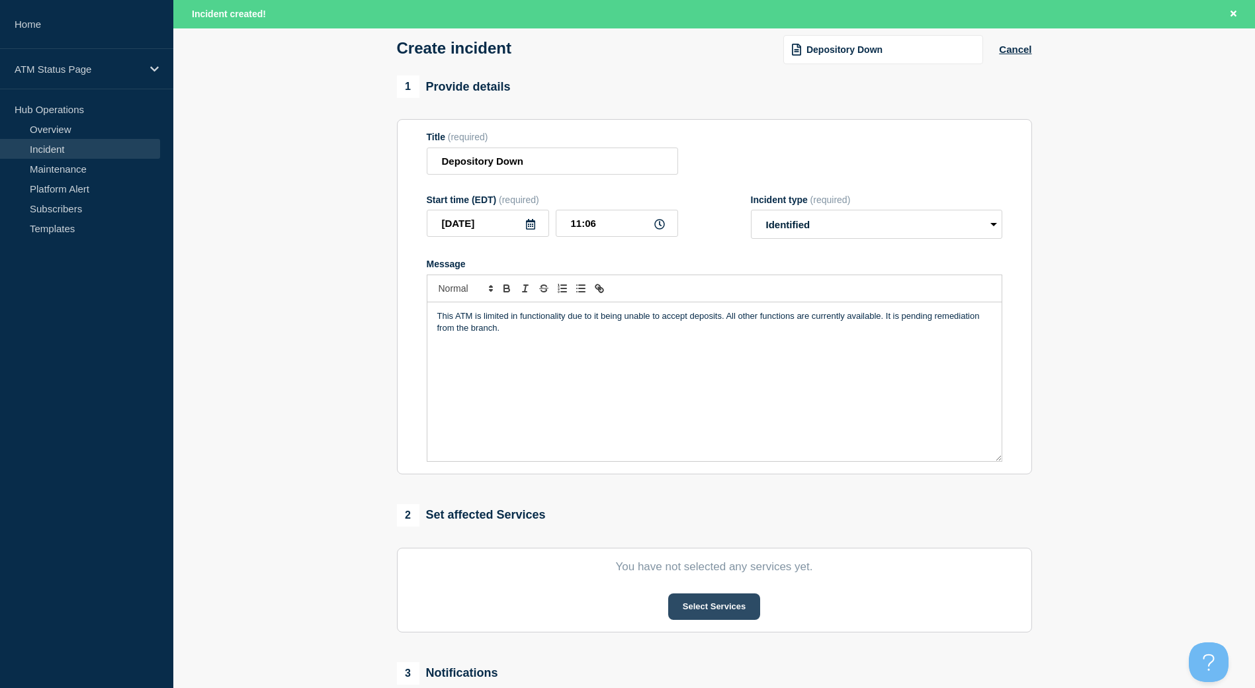
click at [730, 602] on button "Select Services" at bounding box center [714, 606] width 92 height 26
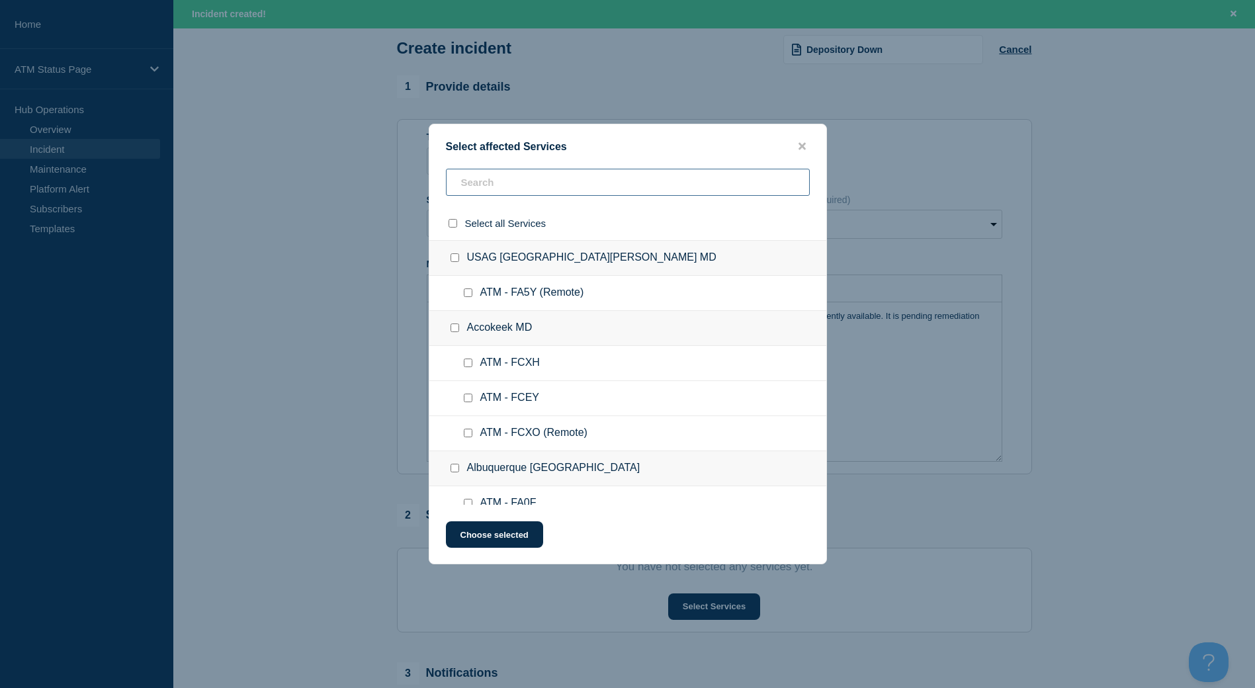
click at [523, 179] on input "text" at bounding box center [628, 182] width 364 height 27
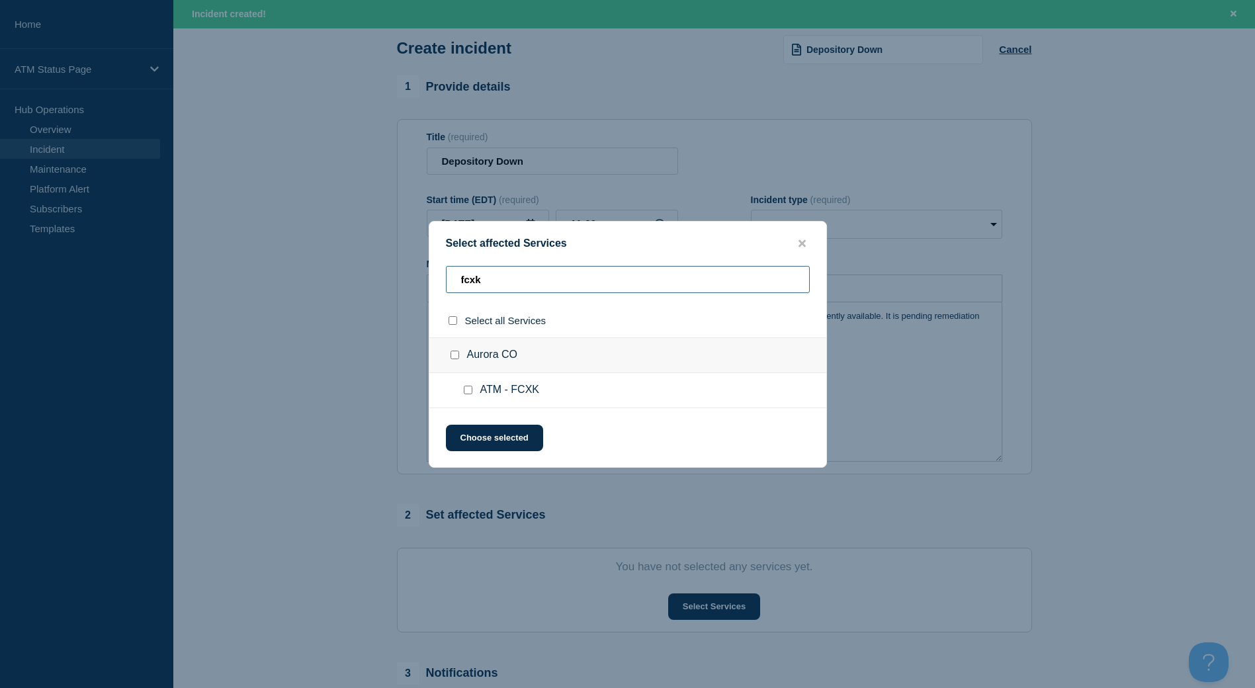
type input "fcxk"
click at [455, 357] on input "Aurora CO checkbox" at bounding box center [454, 355] width 9 height 9
checkbox input "true"
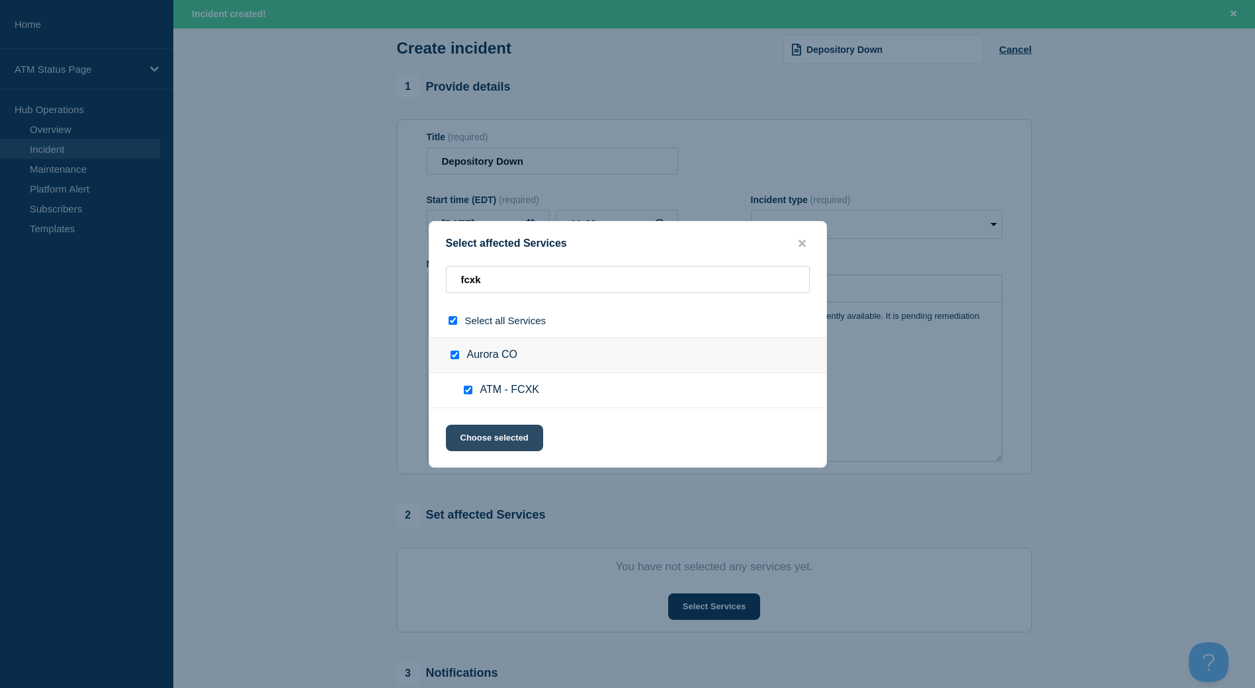
click at [483, 436] on button "Choose selected" at bounding box center [494, 438] width 97 height 26
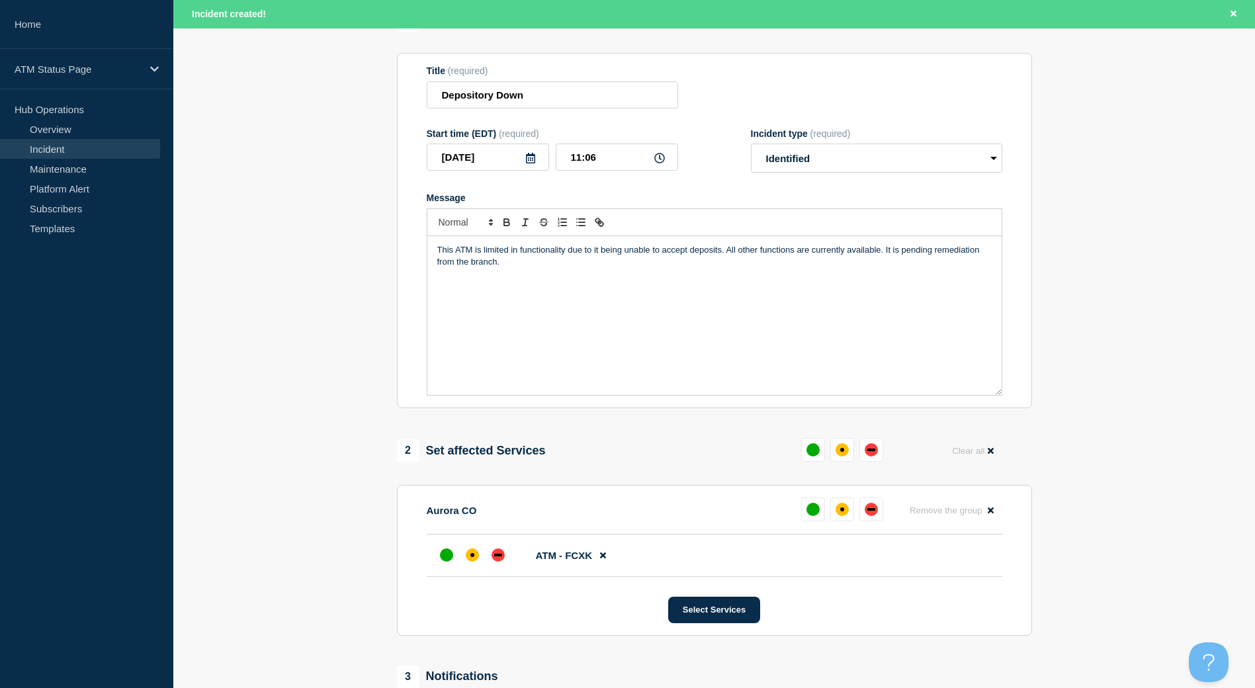
scroll to position [198, 0]
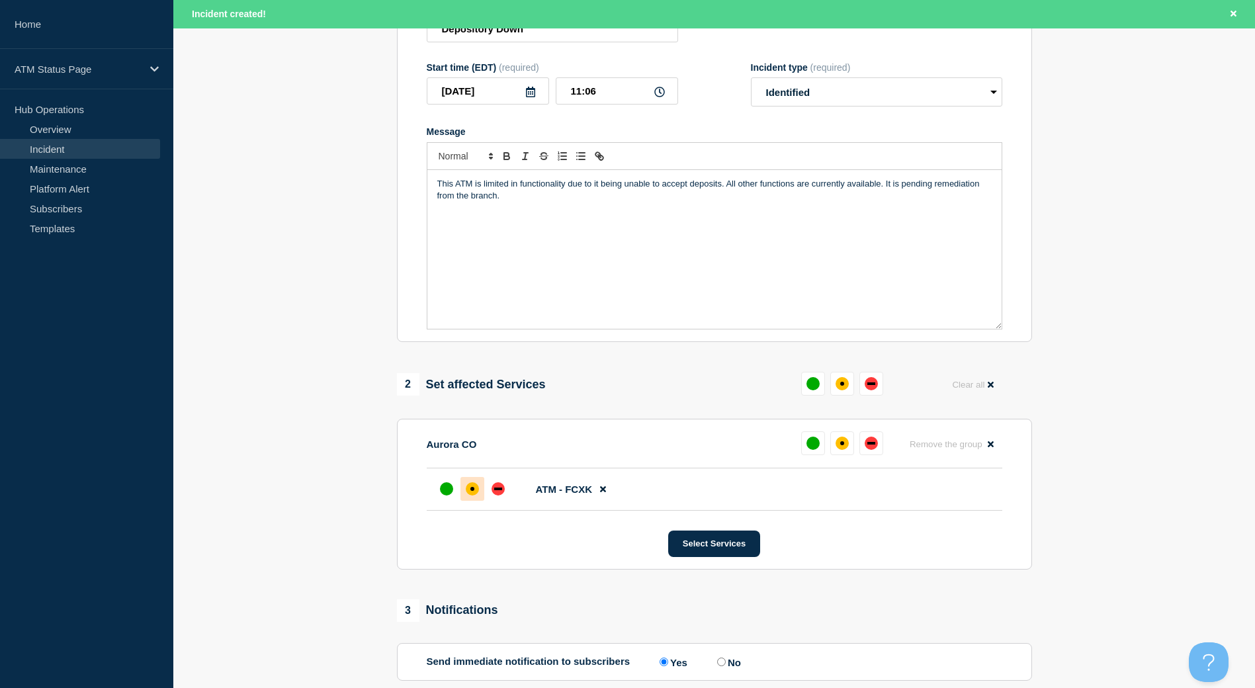
click at [483, 495] on div at bounding box center [472, 489] width 24 height 24
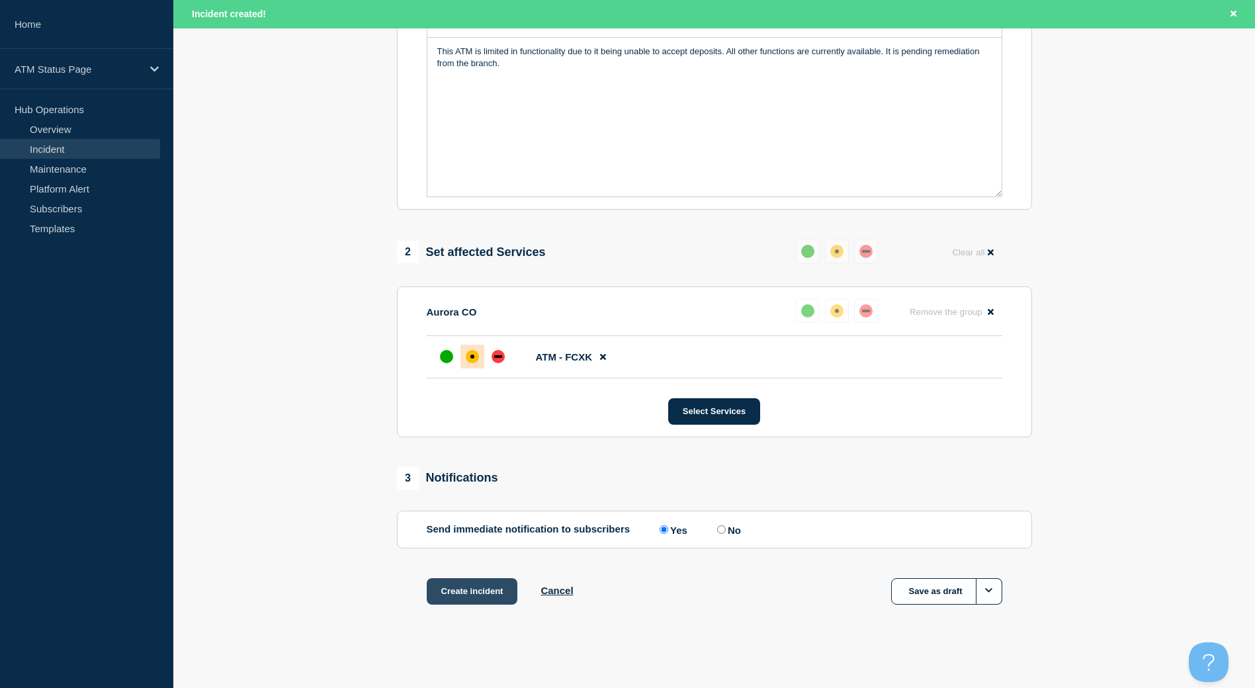
click at [503, 600] on button "Create incident" at bounding box center [472, 591] width 91 height 26
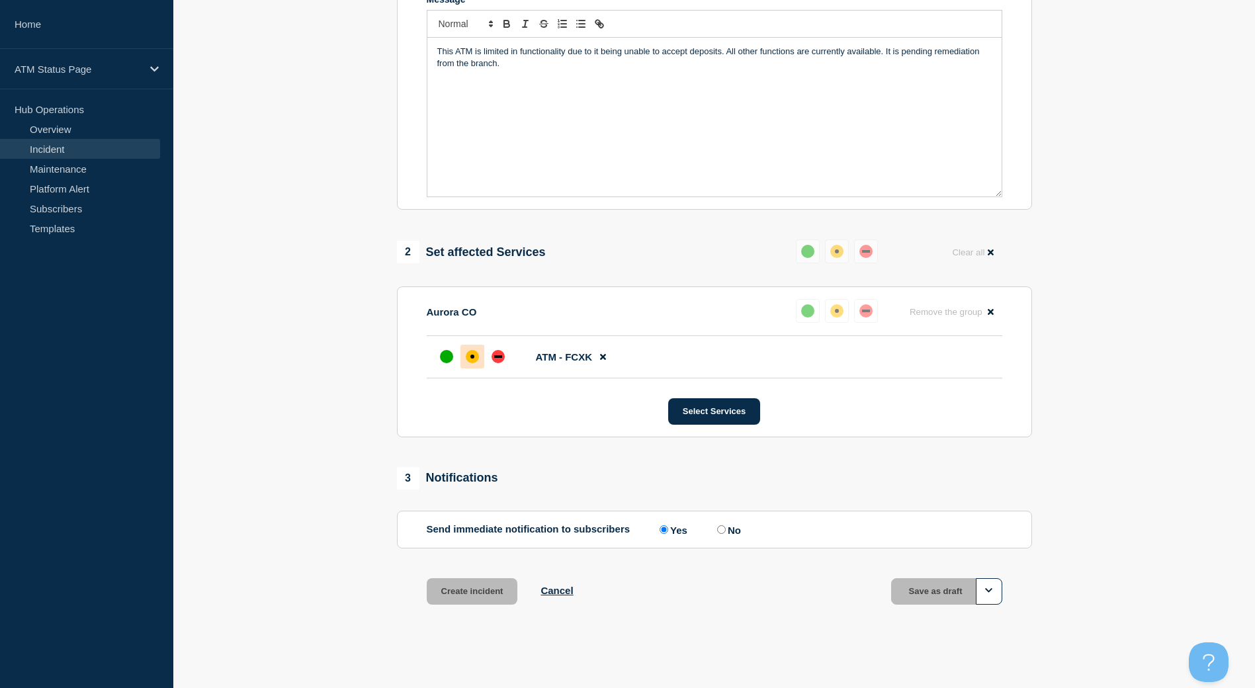
scroll to position [303, 0]
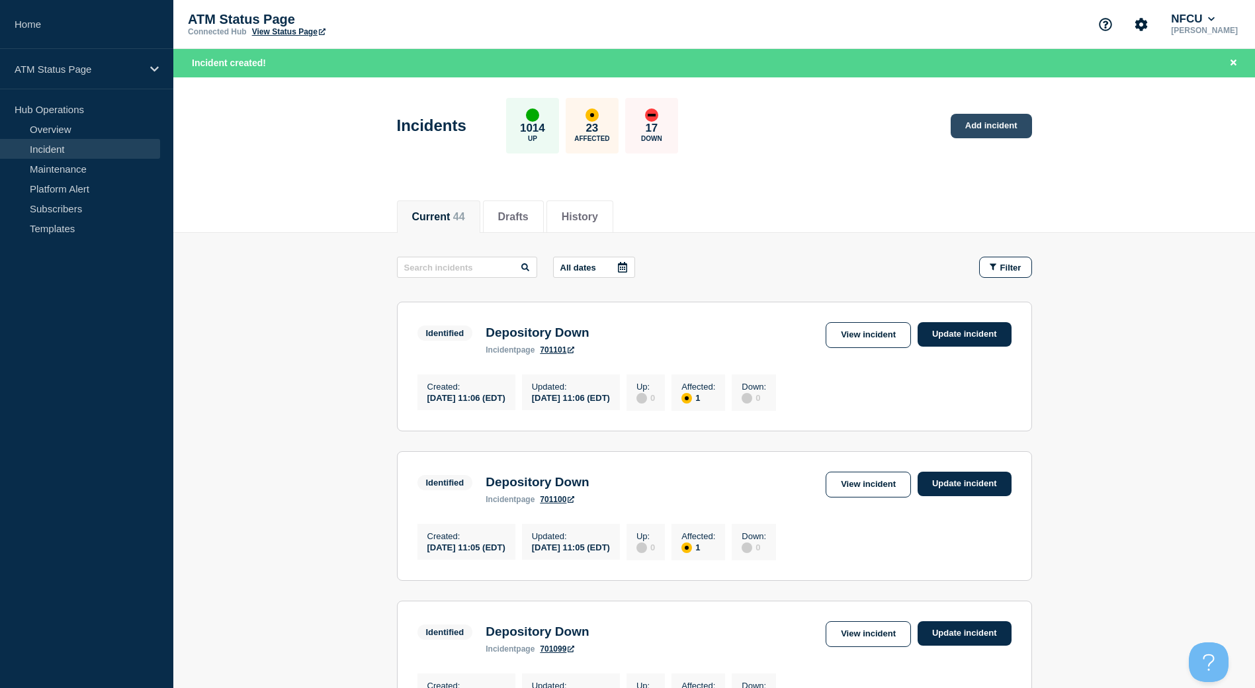
click at [980, 127] on link "Add incident" at bounding box center [990, 126] width 81 height 24
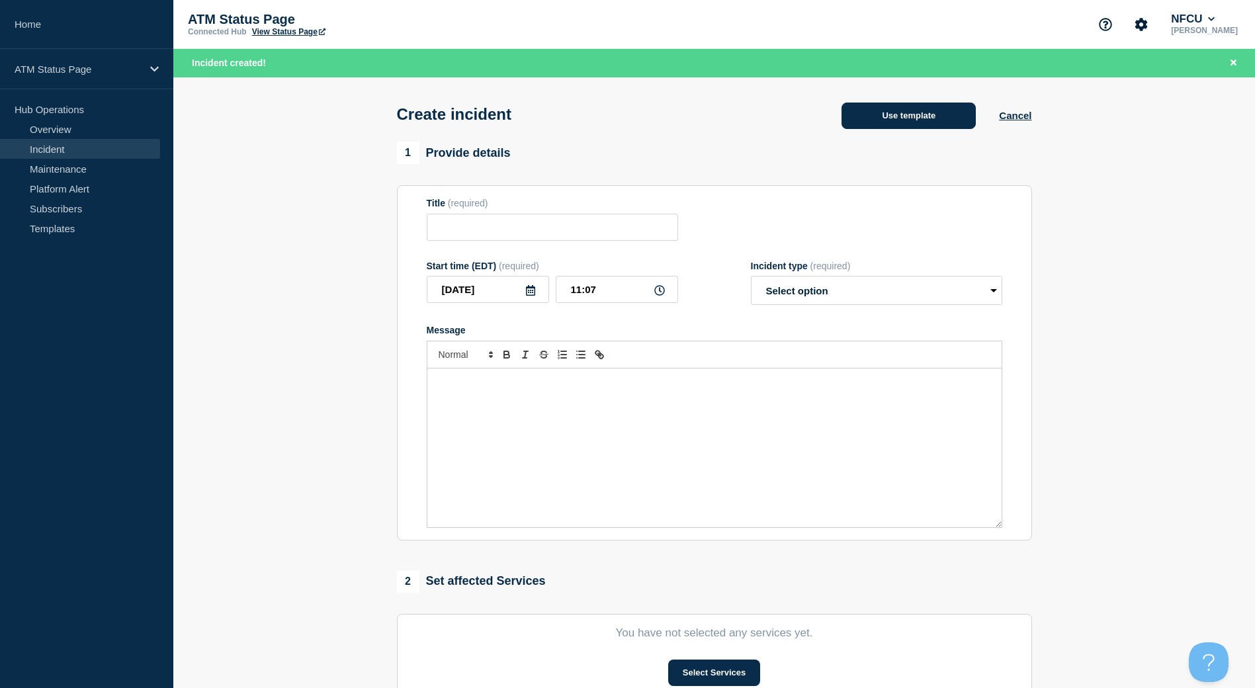
click at [933, 112] on button "Use template" at bounding box center [908, 116] width 134 height 26
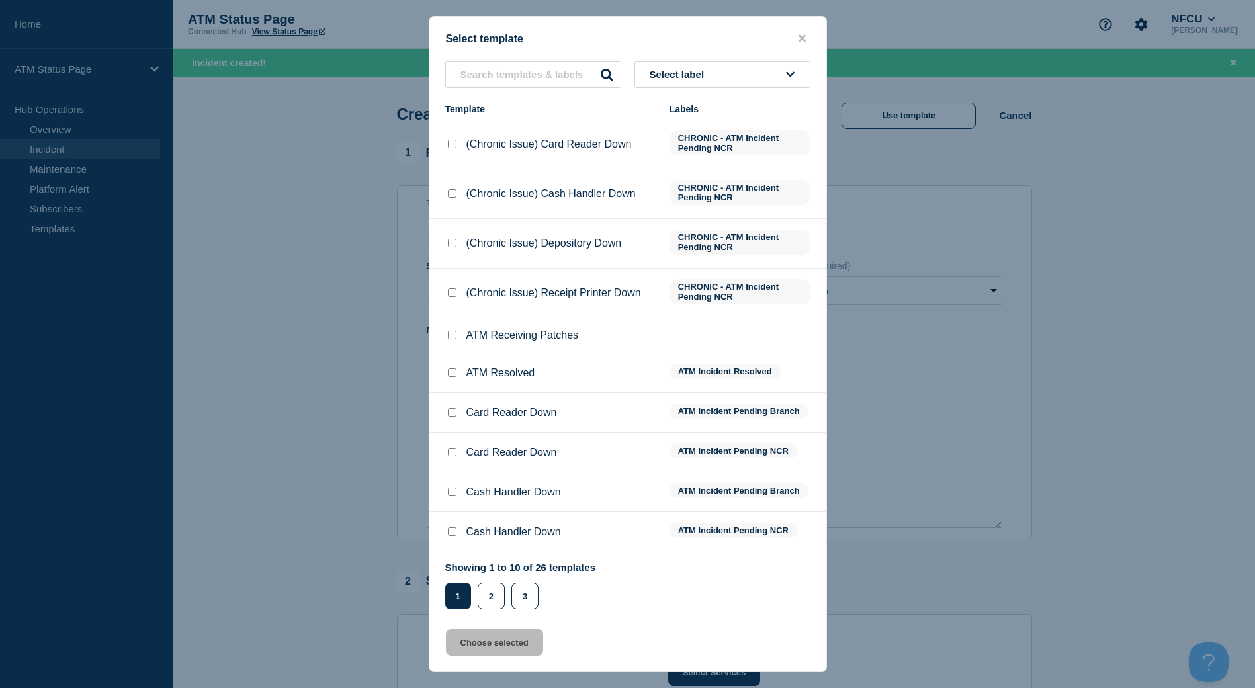
click at [695, 77] on span "Select label" at bounding box center [680, 74] width 60 height 11
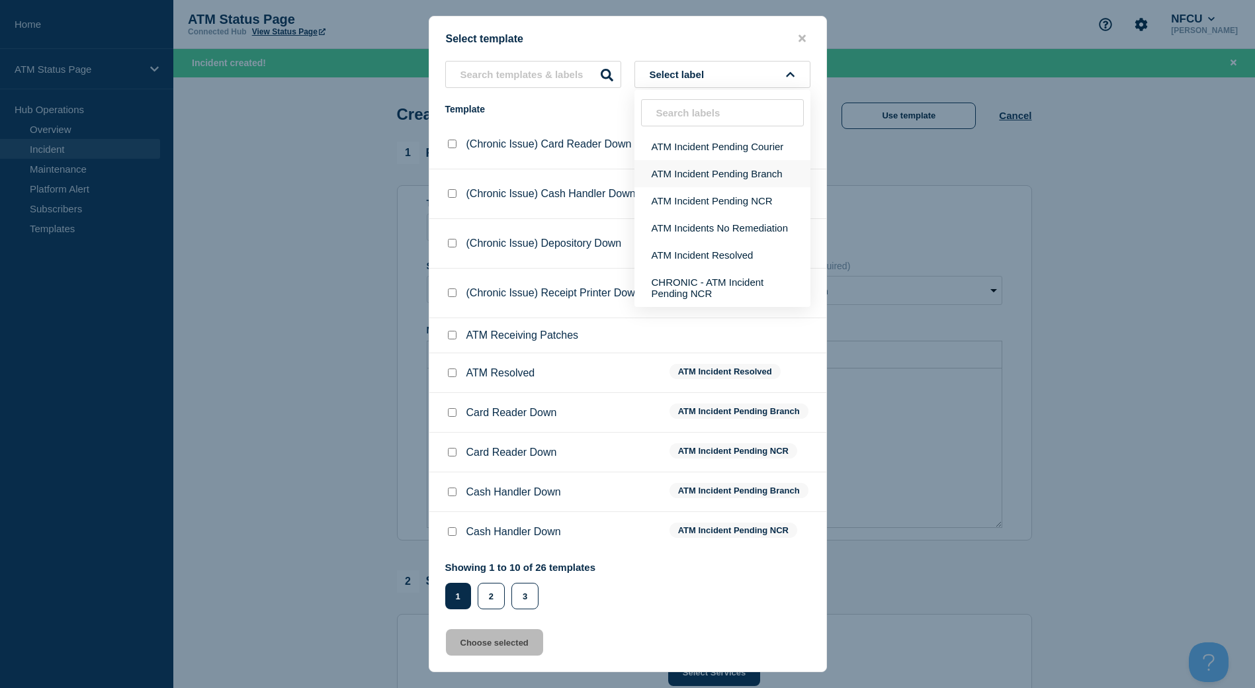
click at [775, 166] on button "ATM Incident Pending Branch" at bounding box center [722, 173] width 176 height 27
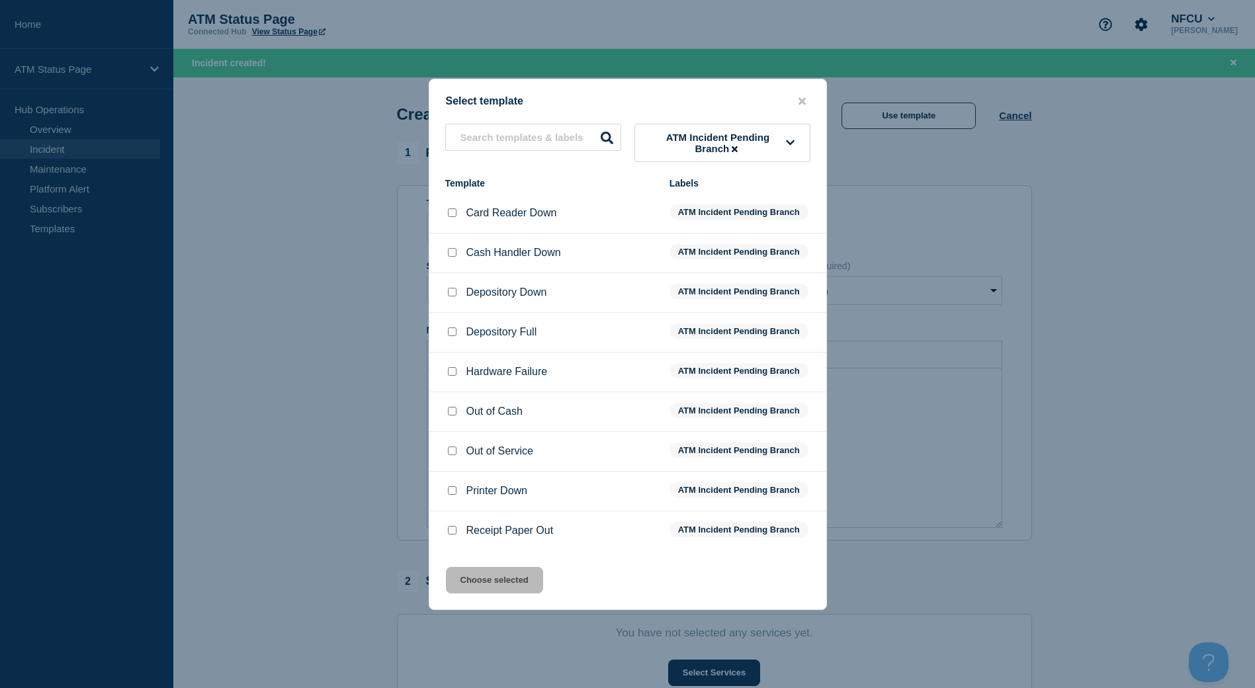
click at [446, 298] on div at bounding box center [451, 292] width 13 height 13
click at [448, 296] on input "Depository Down checkbox" at bounding box center [452, 292] width 9 height 9
checkbox input "true"
click at [497, 567] on div "Select template ATM Incident Pending Branch Template Labels Card Reader Down AT…" at bounding box center [628, 344] width 398 height 531
click at [494, 577] on button "Choose selected" at bounding box center [494, 580] width 97 height 26
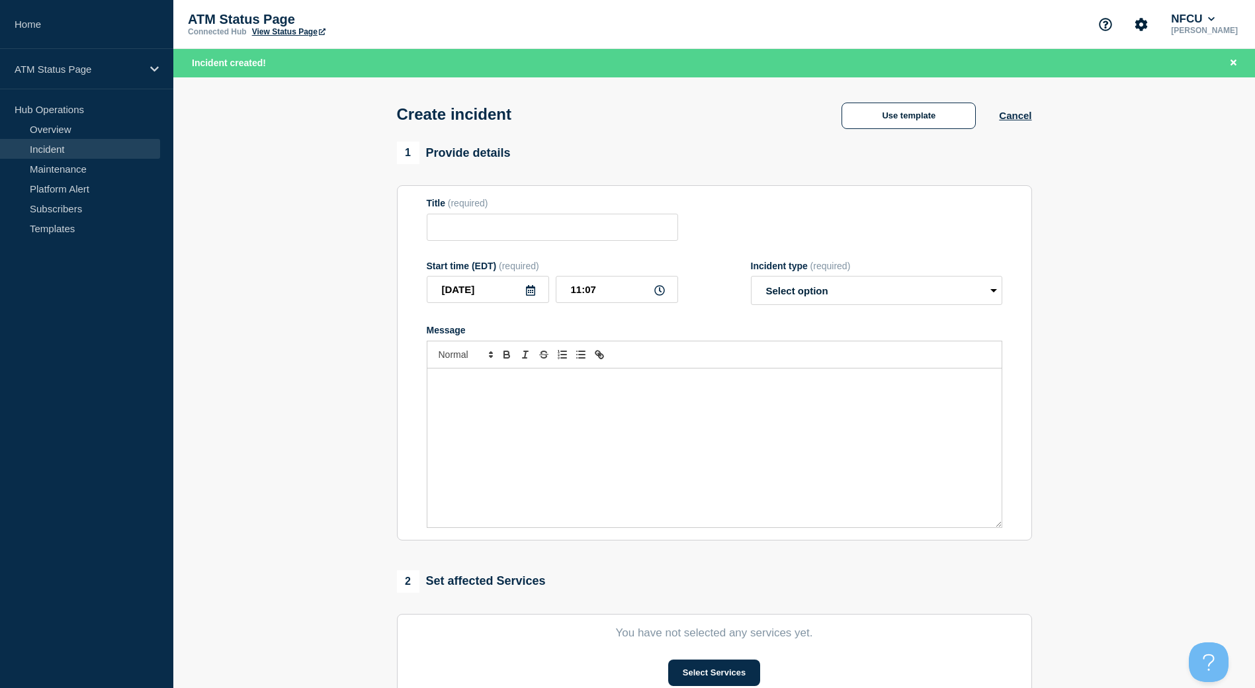
type input "Depository Down"
select select "identified"
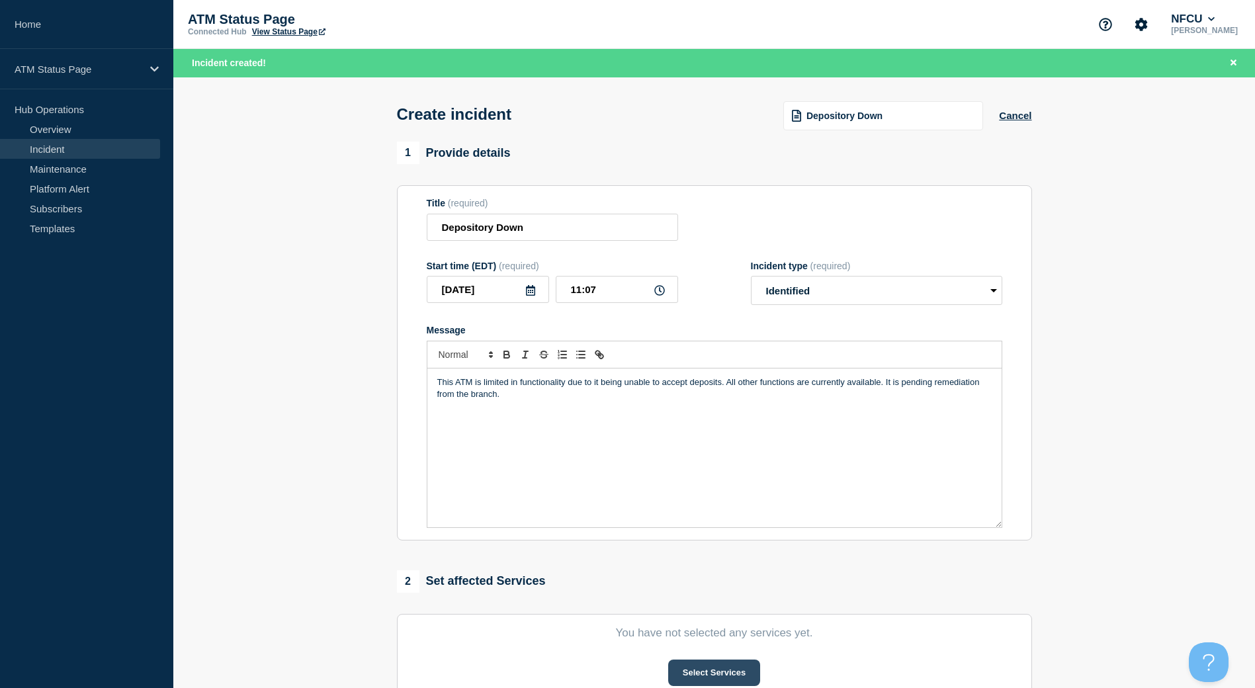
click at [700, 665] on button "Select Services" at bounding box center [714, 672] width 92 height 26
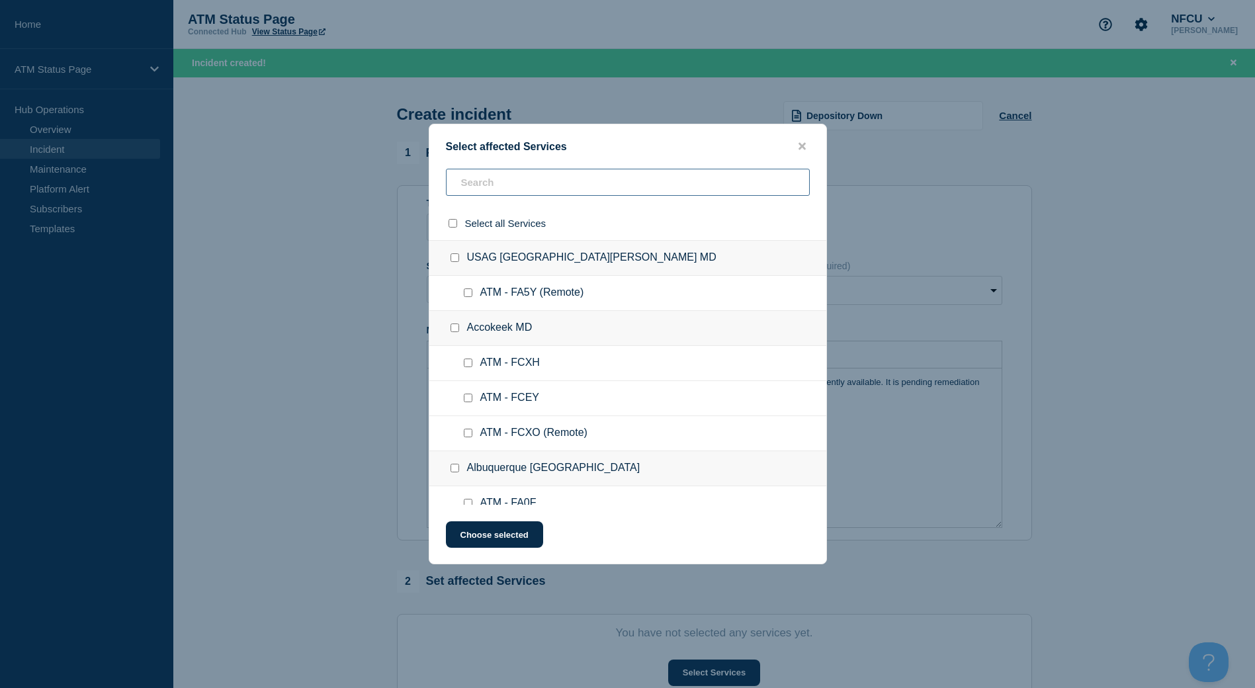
click at [500, 188] on input "text" at bounding box center [628, 182] width 364 height 27
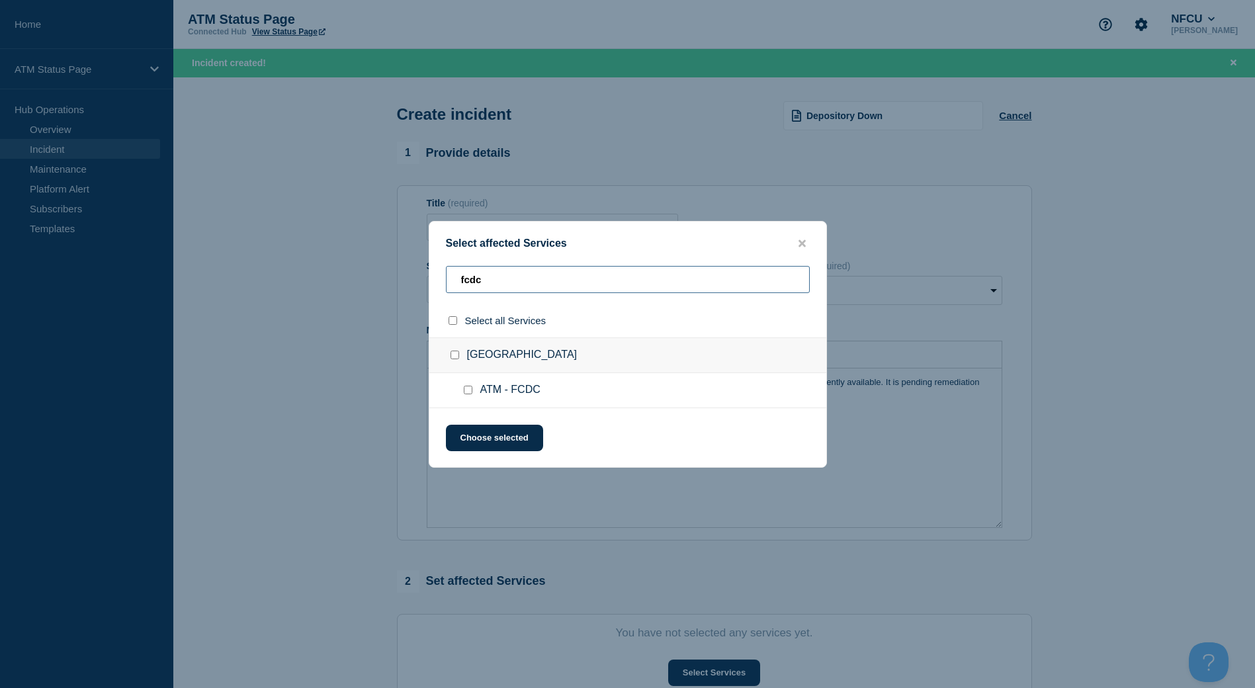
type input "fcdc"
click at [455, 355] on input "Atlantic Beach FL checkbox" at bounding box center [454, 355] width 9 height 9
checkbox input "true"
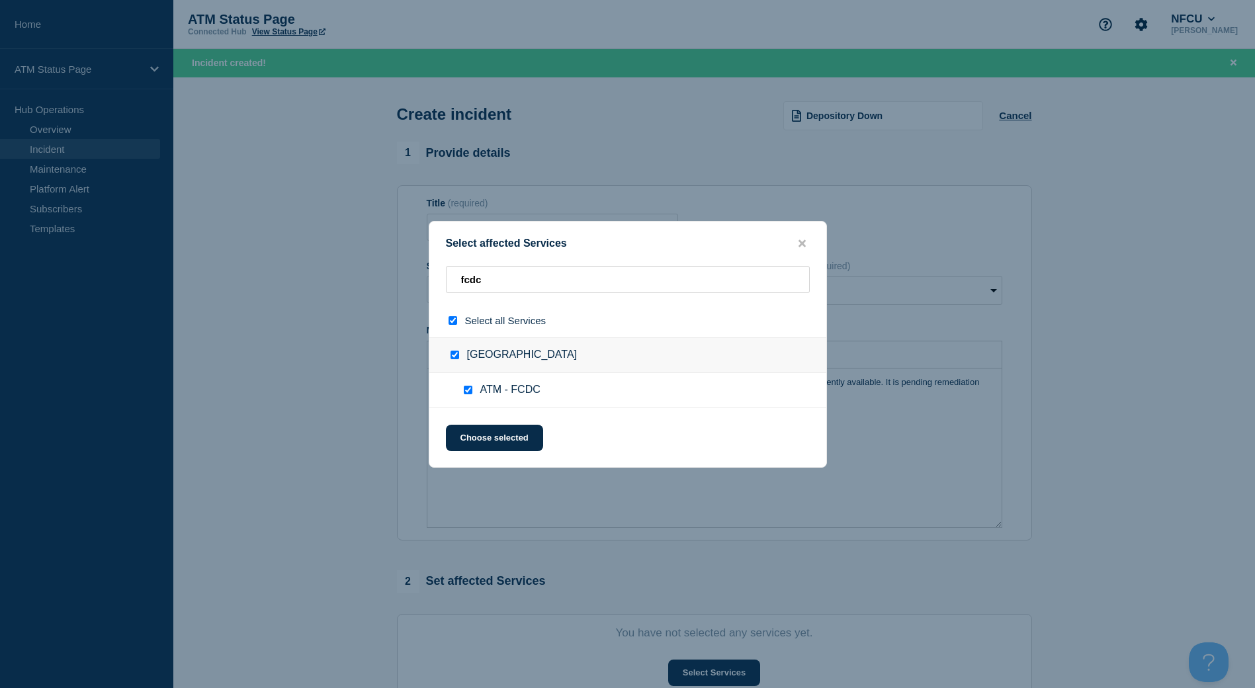
click at [487, 454] on div "Select affected Services fcdc Select all Services [GEOGRAPHIC_DATA] [GEOGRAPHIC…" at bounding box center [628, 344] width 398 height 247
click at [497, 435] on button "Choose selected" at bounding box center [494, 438] width 97 height 26
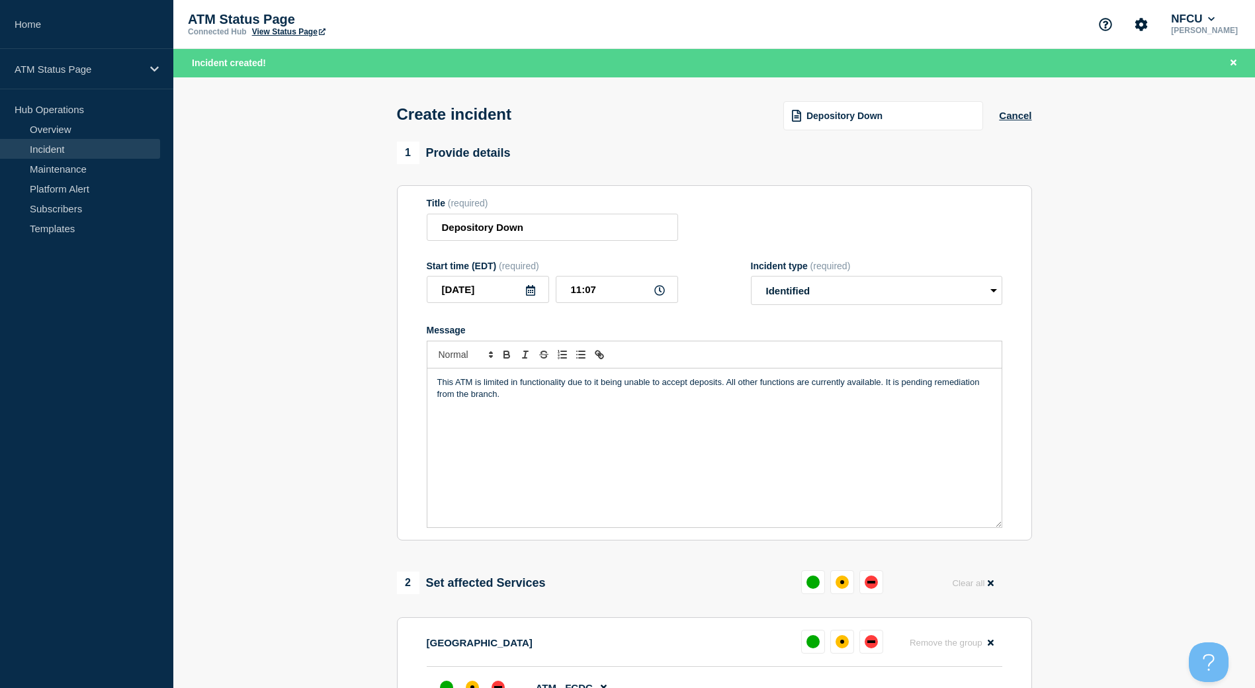
scroll to position [198, 0]
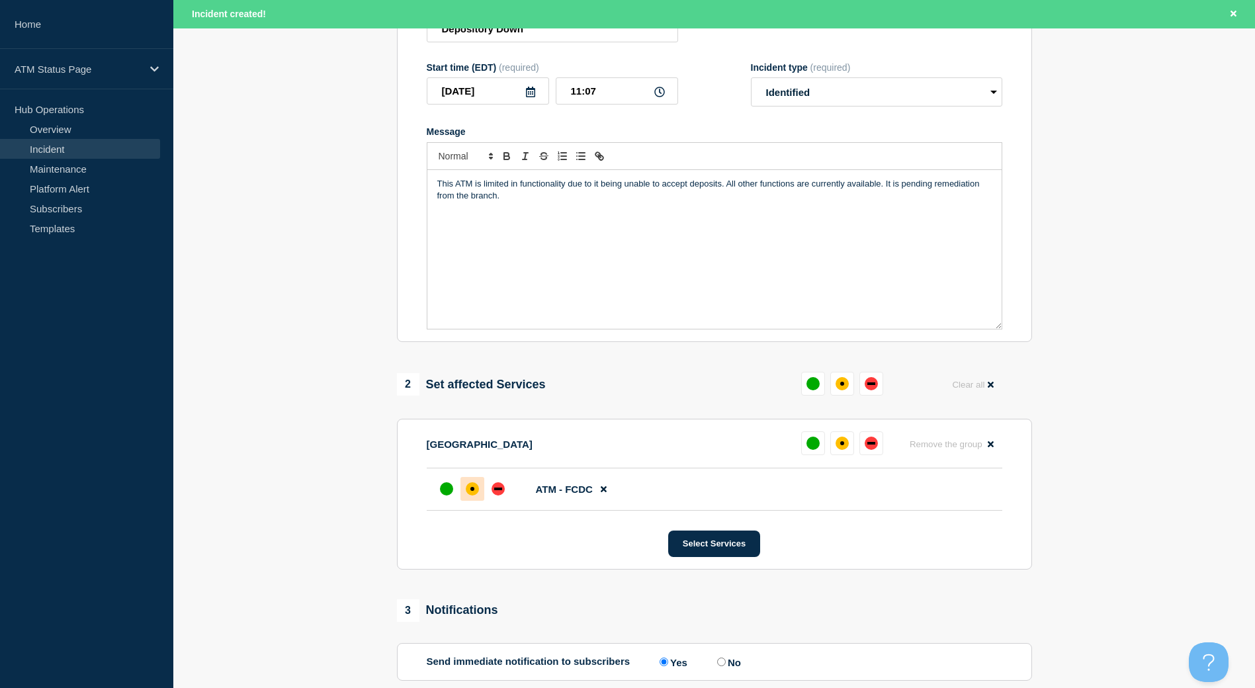
click at [470, 493] on div "affected" at bounding box center [472, 488] width 13 height 13
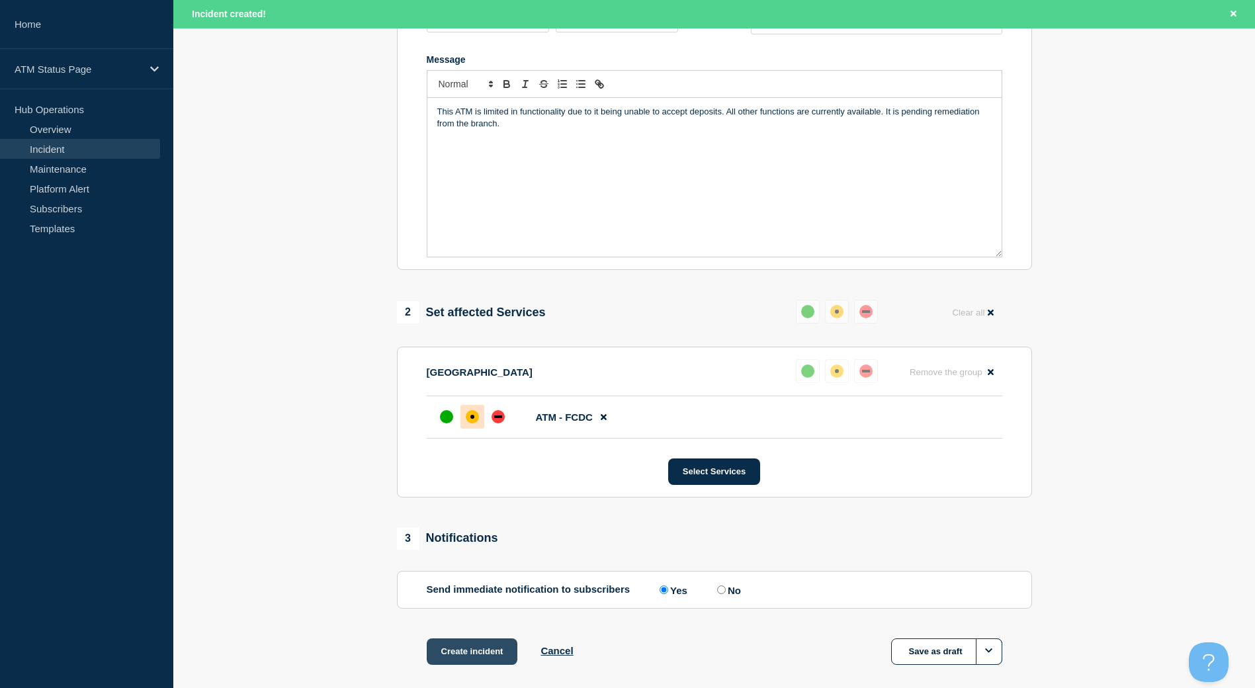
click at [501, 657] on button "Create incident" at bounding box center [472, 651] width 91 height 26
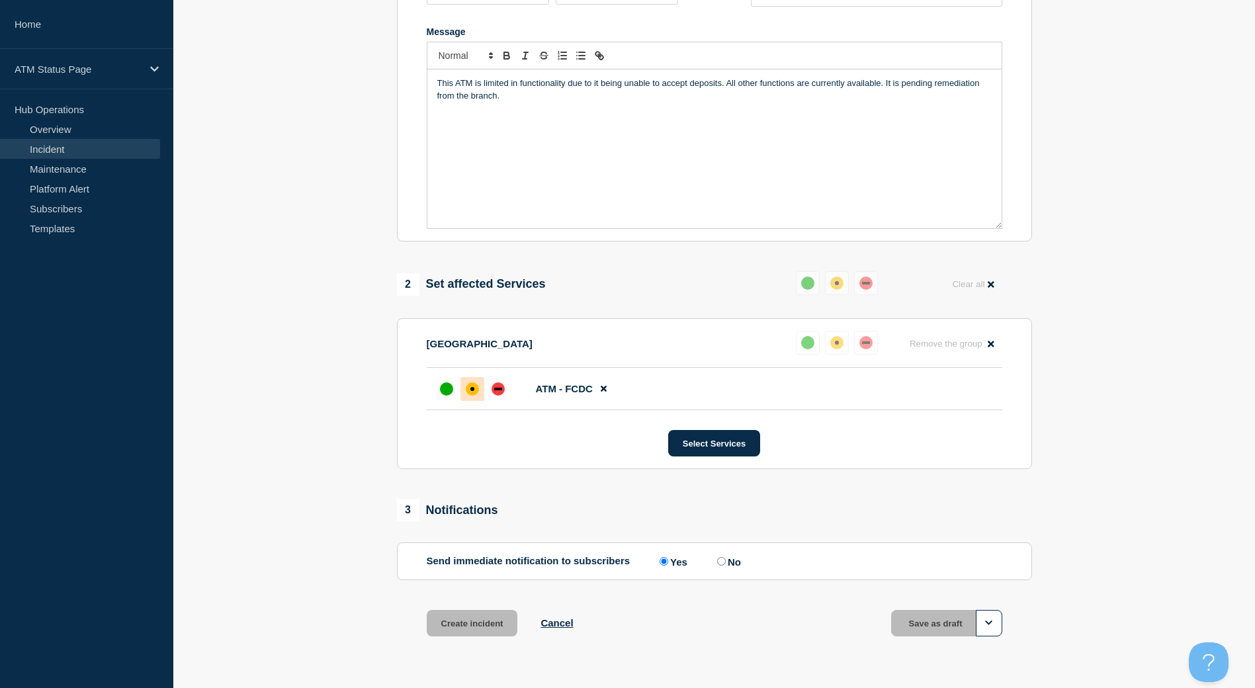
scroll to position [242, 0]
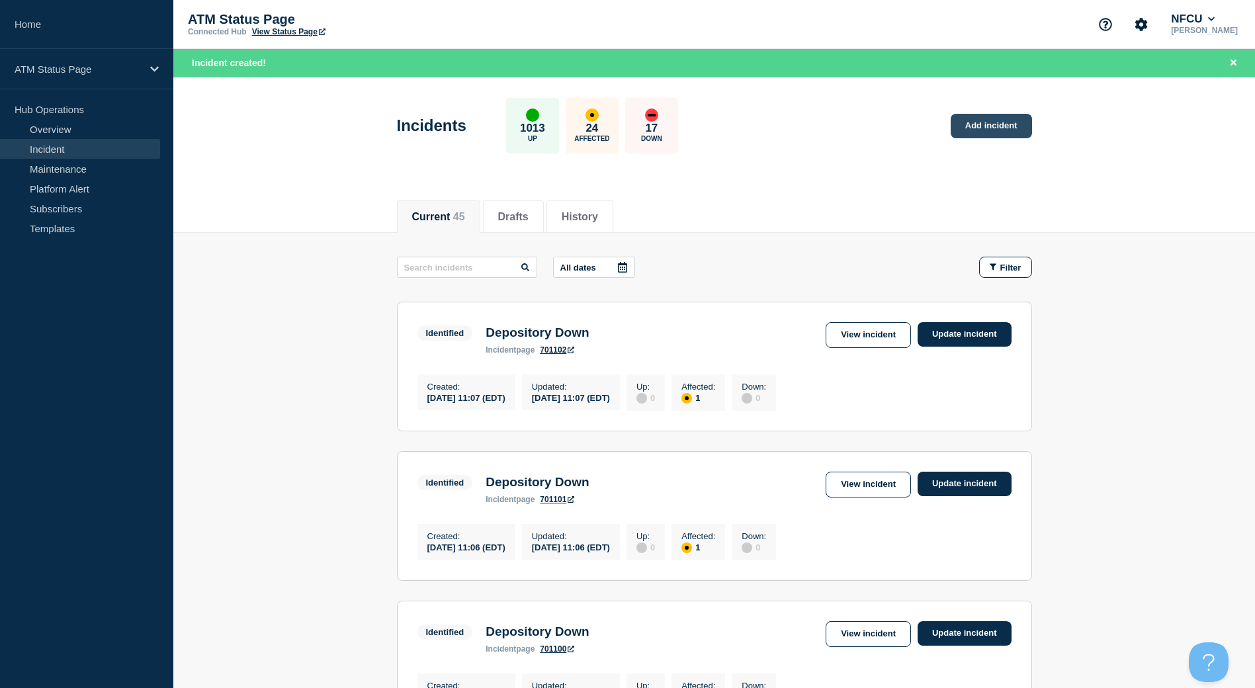
click at [1007, 134] on link "Add incident" at bounding box center [990, 126] width 81 height 24
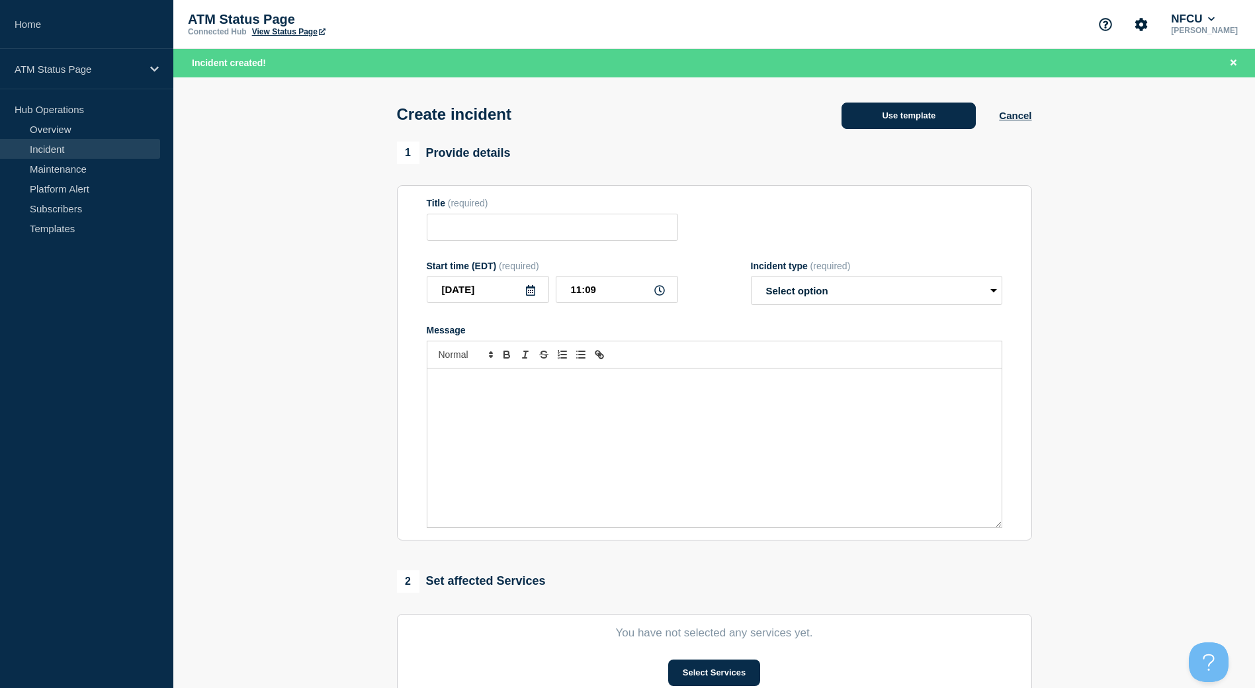
click at [950, 126] on button "Use template" at bounding box center [908, 116] width 134 height 26
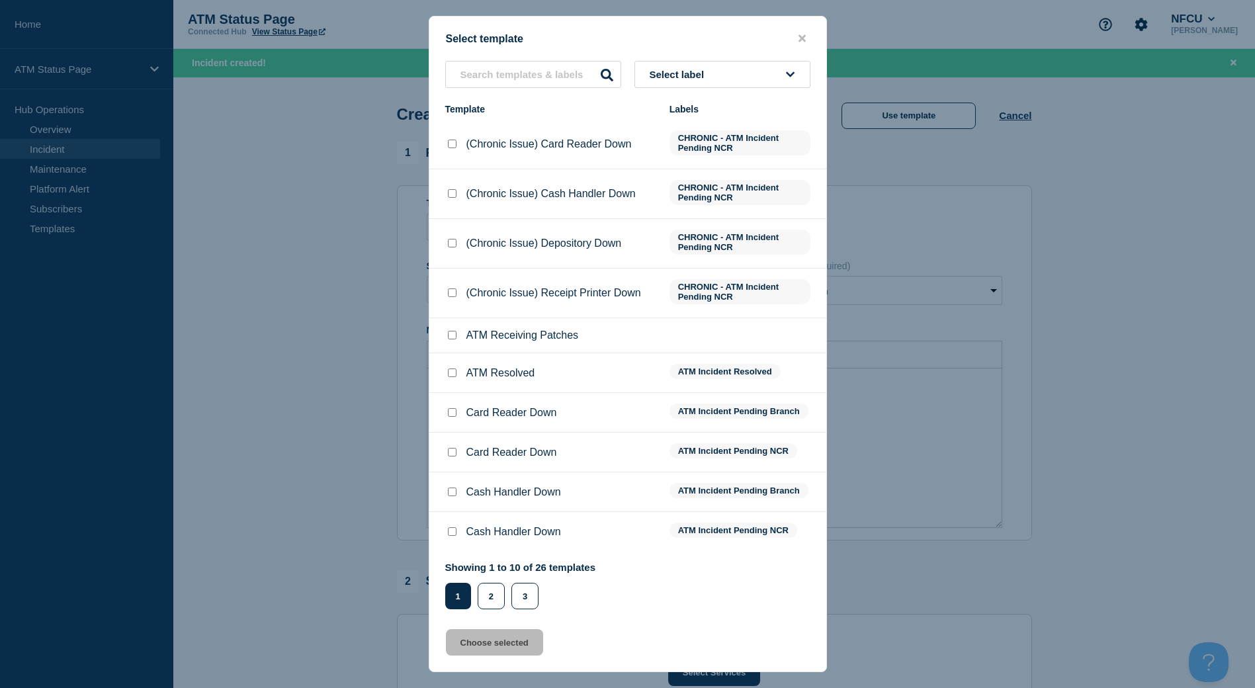
click at [758, 78] on button "Select label" at bounding box center [722, 74] width 176 height 27
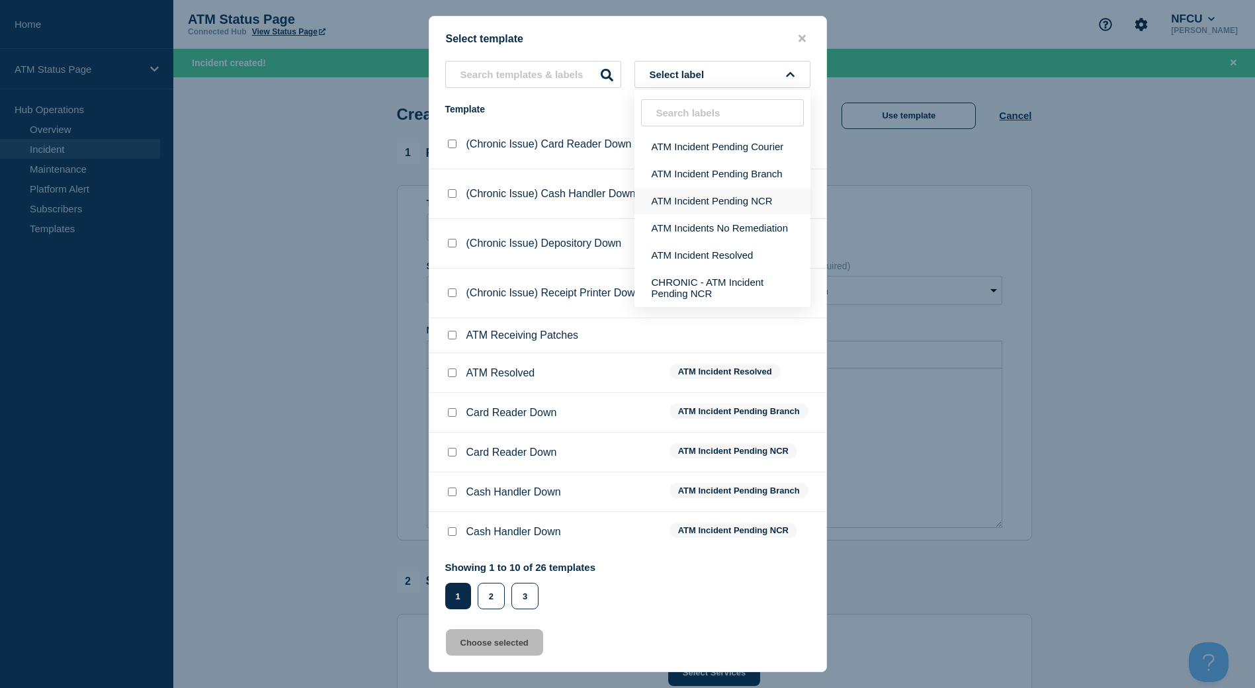
click at [693, 190] on button "ATM Incident Pending NCR" at bounding box center [722, 200] width 176 height 27
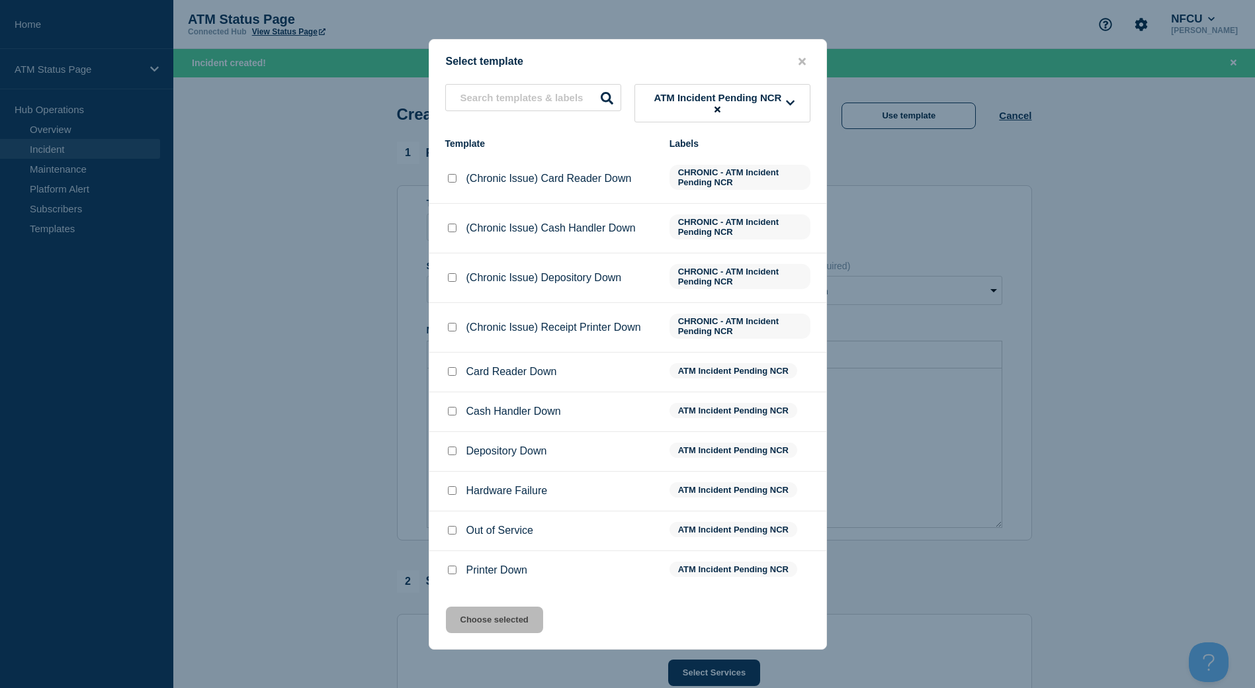
click at [452, 449] on input "Depository Down checkbox" at bounding box center [452, 450] width 9 height 9
checkbox input "true"
click at [498, 627] on button "Choose selected" at bounding box center [494, 620] width 97 height 26
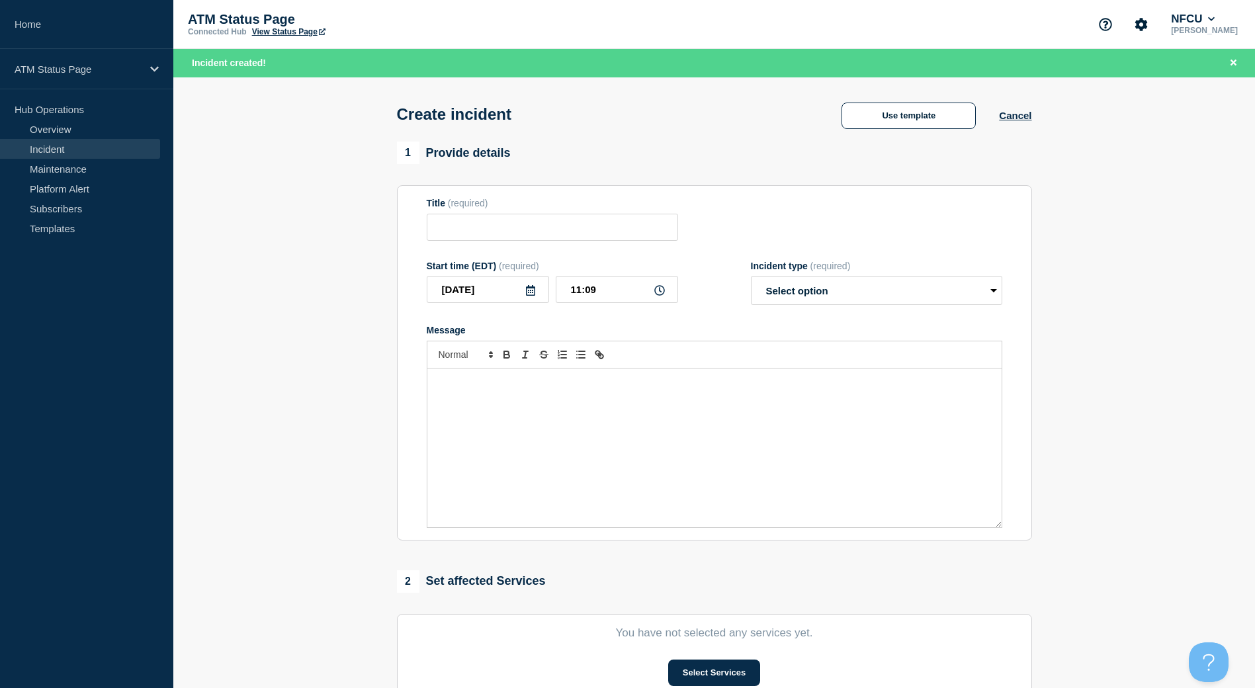
type input "Depository Down"
select select "identified"
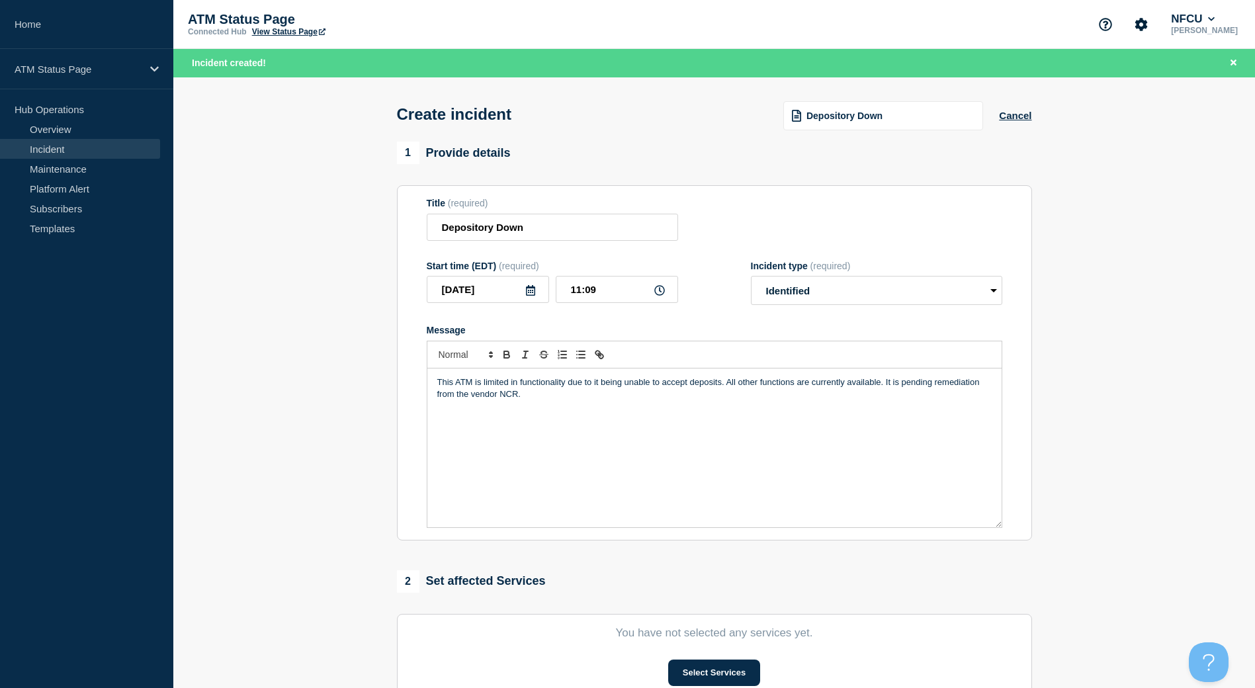
scroll to position [132, 0]
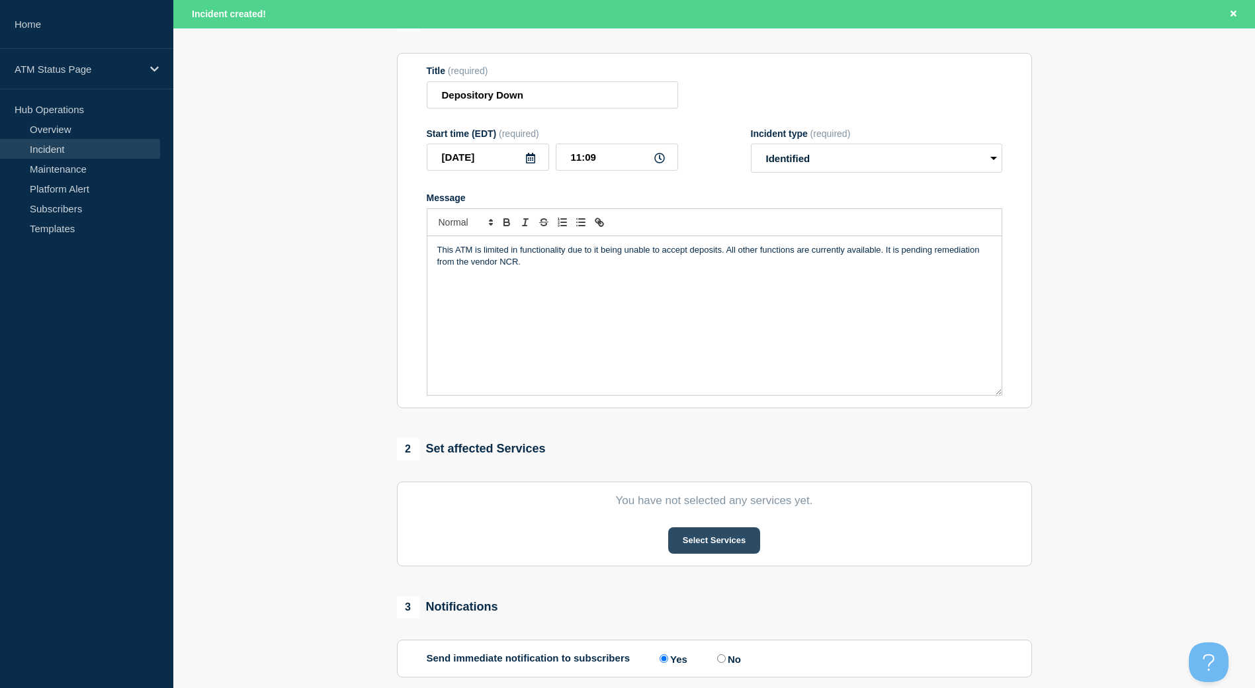
click at [694, 543] on button "Select Services" at bounding box center [714, 540] width 92 height 26
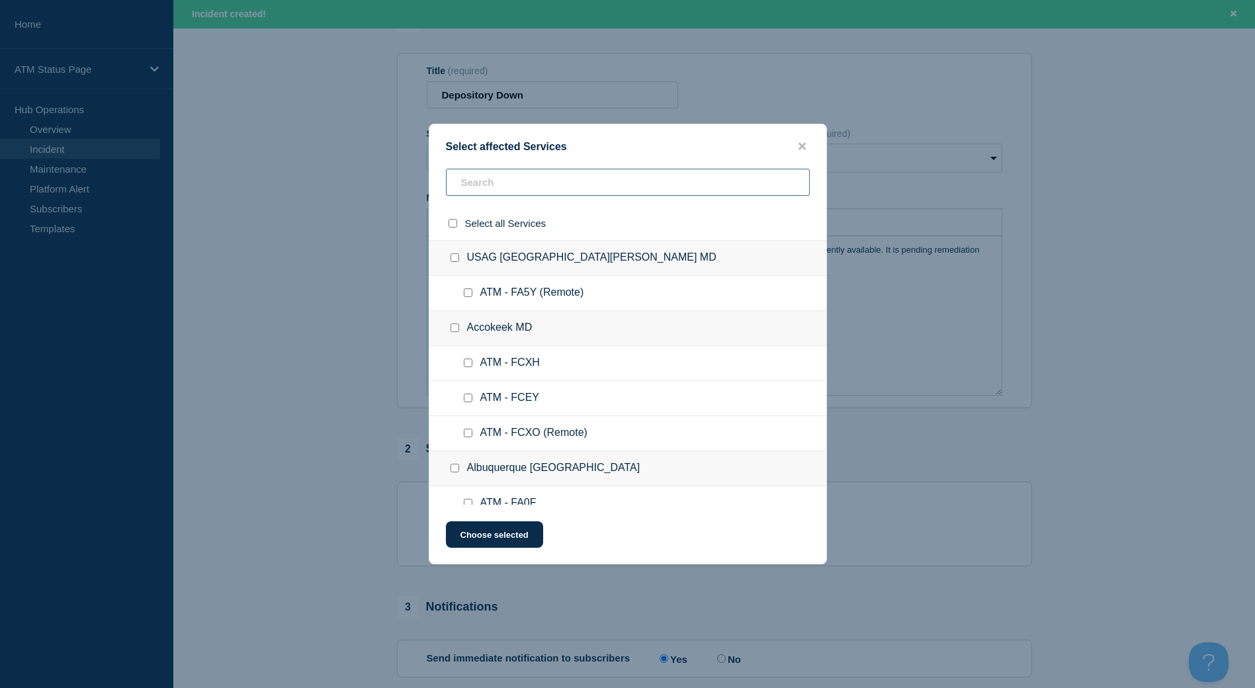
click at [509, 182] on input "text" at bounding box center [628, 182] width 364 height 27
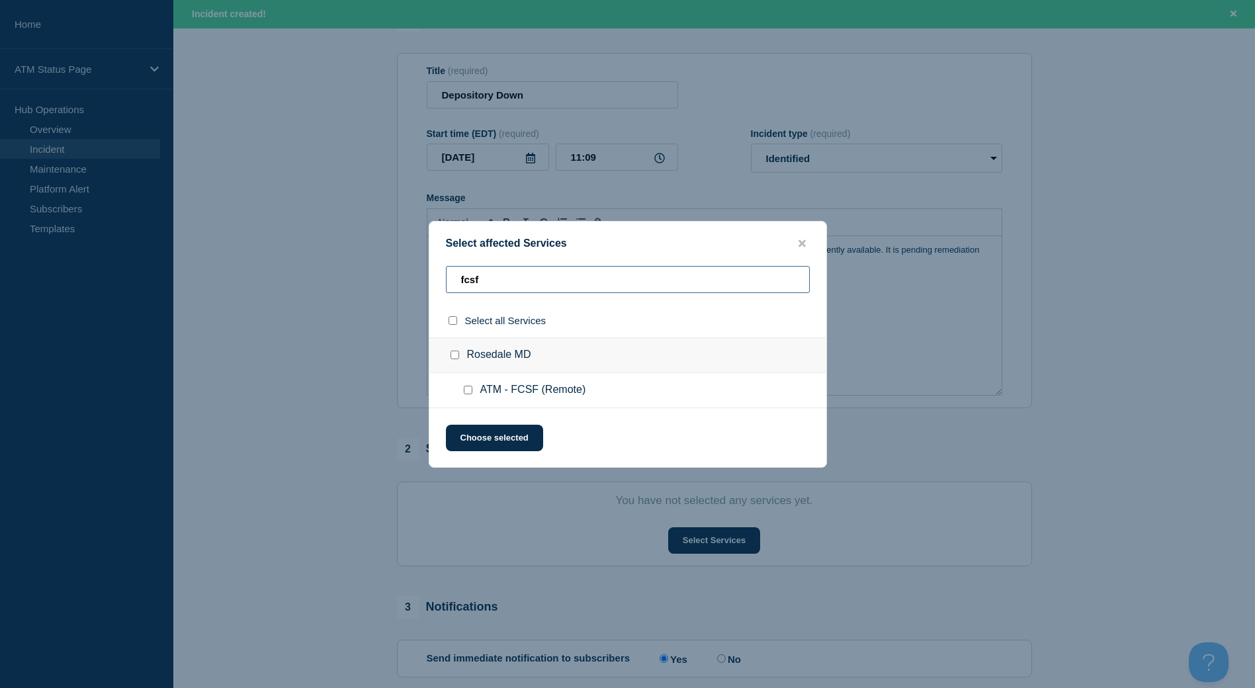
type input "fcsf"
click at [450, 355] on input "Rosedale MD checkbox" at bounding box center [454, 355] width 9 height 9
checkbox input "true"
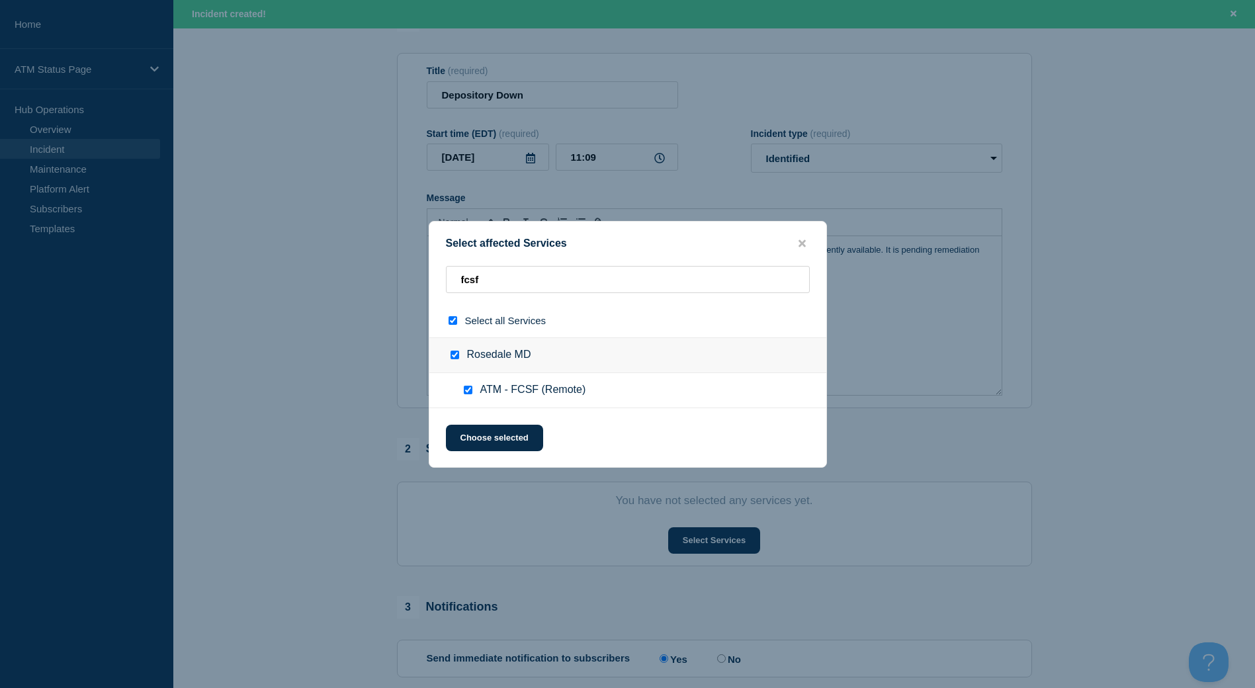
click at [486, 454] on div "Select affected Services fcsf Select all Services [GEOGRAPHIC_DATA] [GEOGRAPHIC…" at bounding box center [628, 344] width 398 height 247
click at [486, 438] on button "Choose selected" at bounding box center [494, 438] width 97 height 26
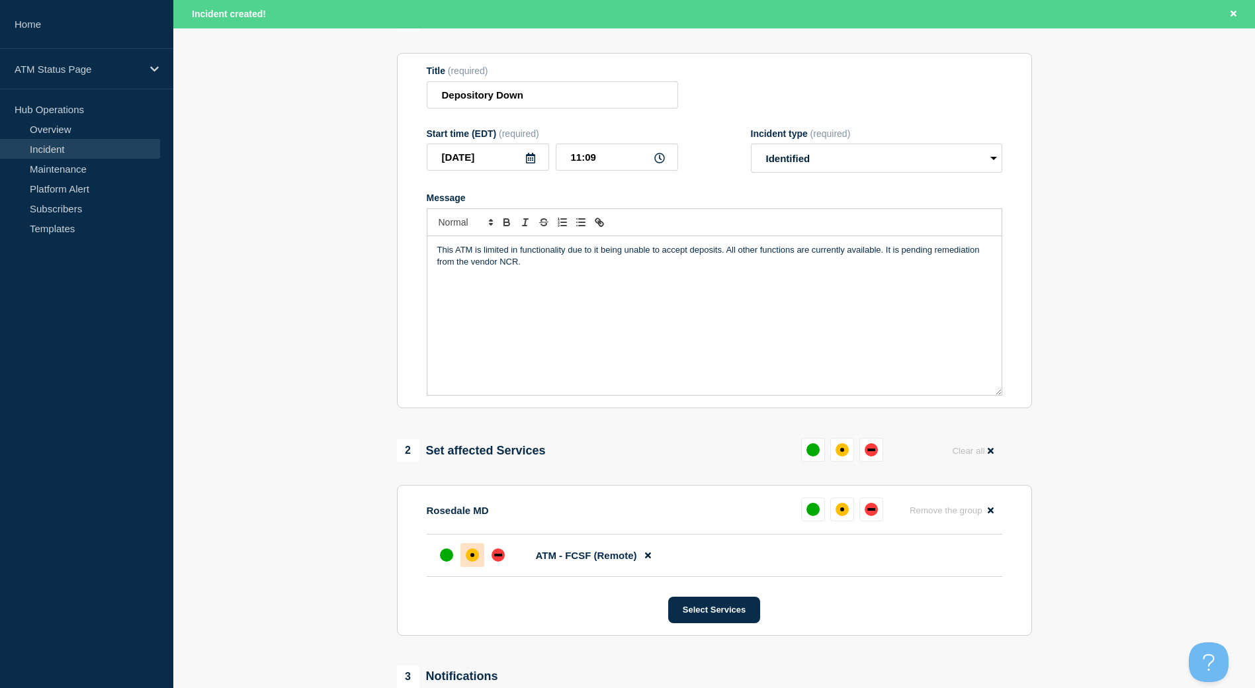
click at [477, 550] on div at bounding box center [472, 555] width 24 height 24
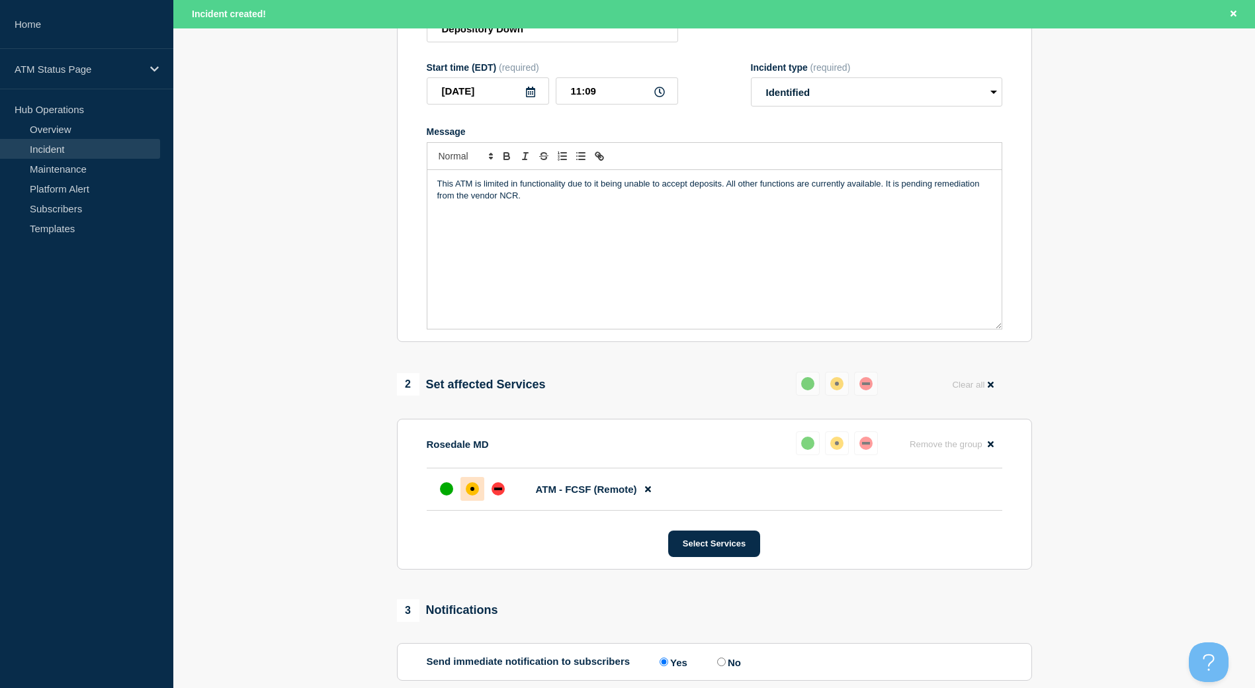
scroll to position [331, 0]
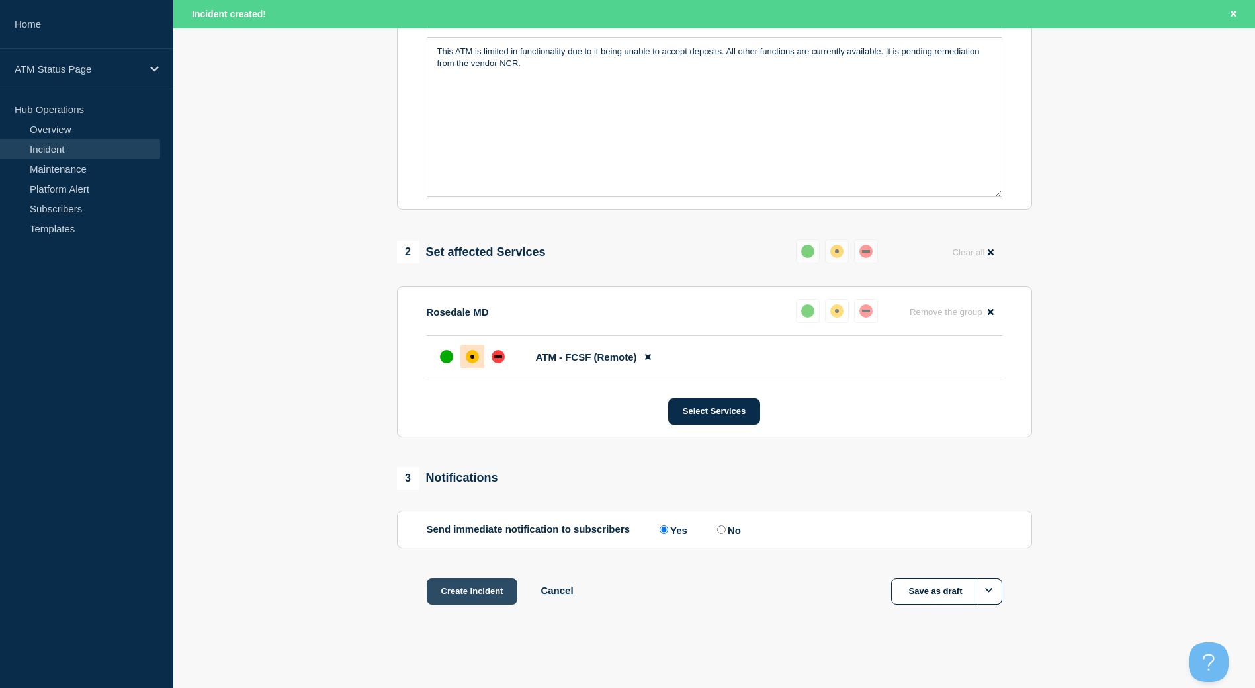
click at [485, 593] on button "Create incident" at bounding box center [472, 591] width 91 height 26
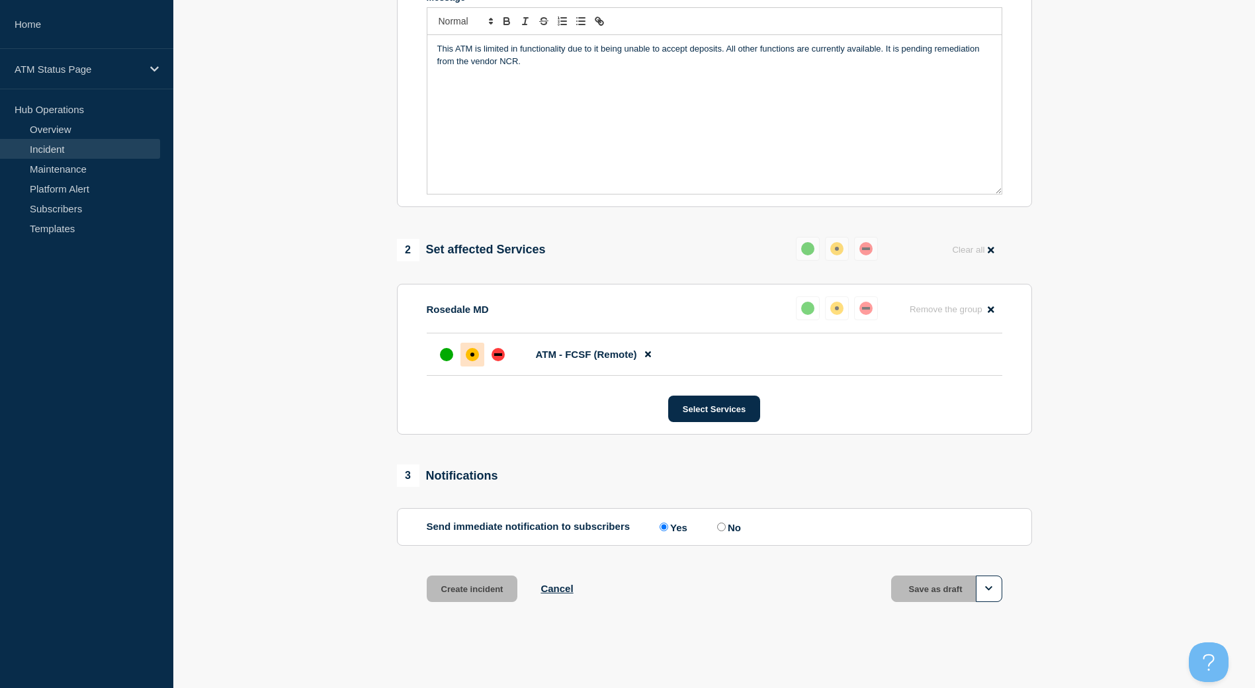
scroll to position [303, 0]
